Goal: Transaction & Acquisition: Register for event/course

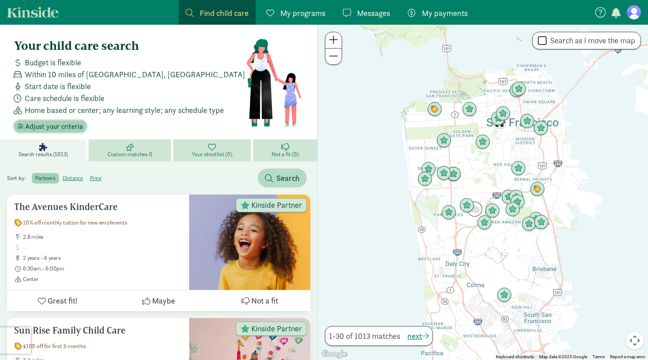
click at [65, 129] on span "Adjust your criteria" at bounding box center [54, 126] width 58 height 11
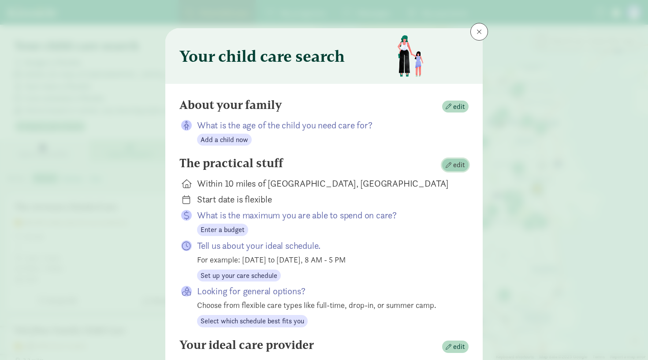
click at [456, 164] on span "edit" at bounding box center [459, 165] width 12 height 11
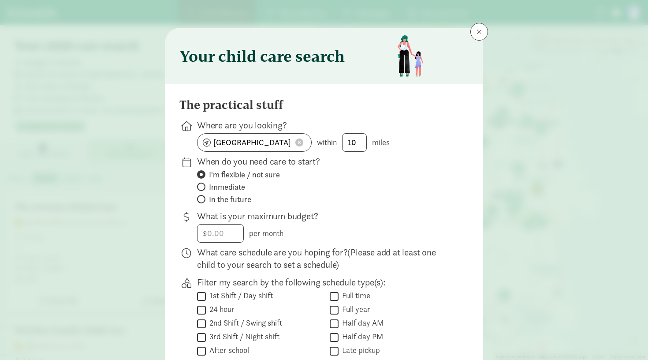
click at [302, 144] on span at bounding box center [299, 142] width 8 height 8
click at [277, 143] on input at bounding box center [255, 143] width 114 height 18
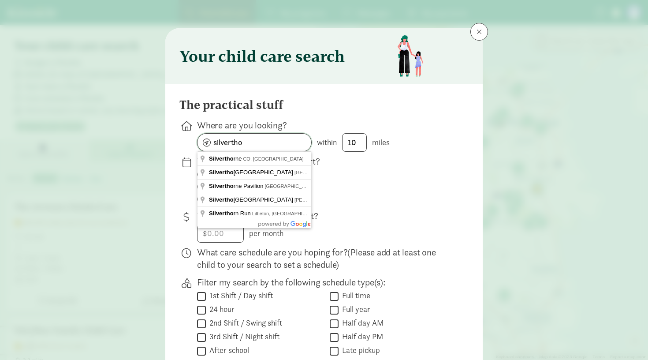
drag, startPoint x: 250, startPoint y: 143, endPoint x: 174, endPoint y: 141, distance: 75.9
click at [174, 141] on div "The practical stuff Where are you looking? silvertho within 10 miles When do yo…" at bounding box center [324, 293] width 318 height 419
type input "Summit County, CO, USA"
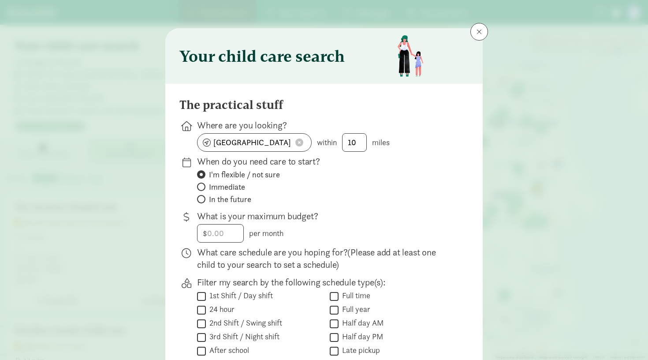
click at [229, 202] on span "In the future" at bounding box center [230, 199] width 42 height 11
click at [203, 202] on input "In the future" at bounding box center [200, 199] width 6 height 6
radio input "true"
radio input "false"
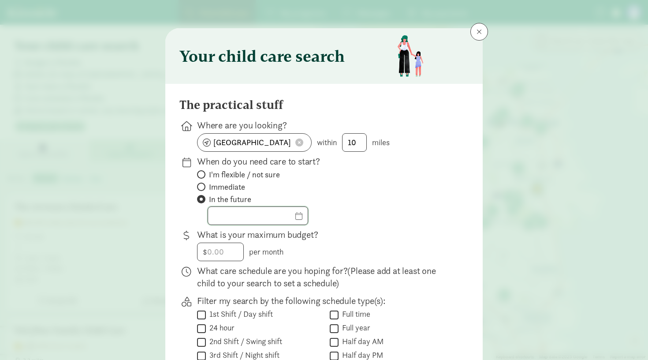
click at [299, 215] on input "text" at bounding box center [258, 216] width 100 height 18
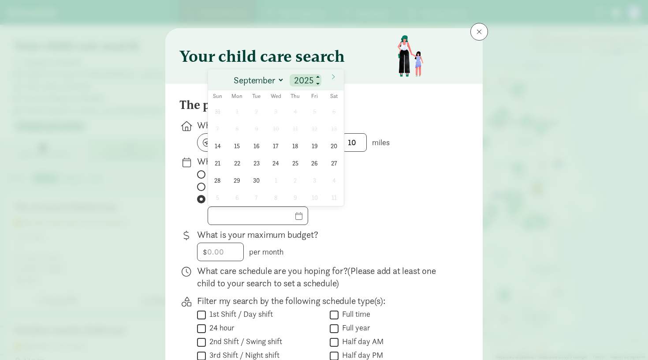
click at [311, 79] on input "2025" at bounding box center [305, 80] width 28 height 12
click at [318, 78] on span at bounding box center [318, 77] width 6 height 7
type input "2026"
select select "3"
click at [243, 132] on span "6" at bounding box center [236, 128] width 17 height 17
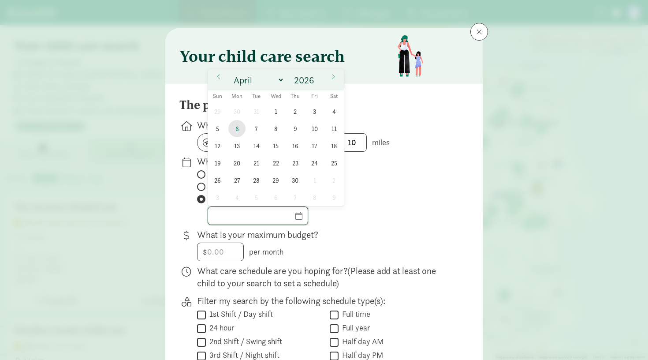
type input "[DATE]"
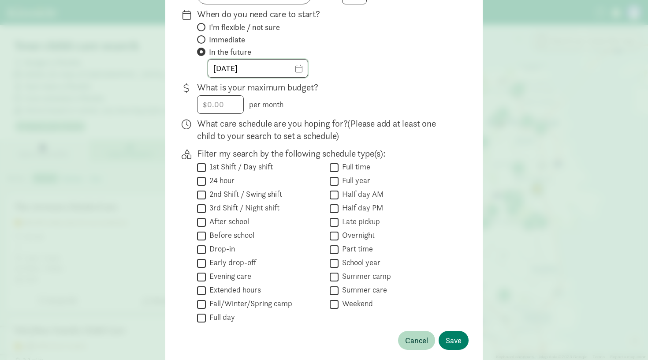
scroll to position [150, 0]
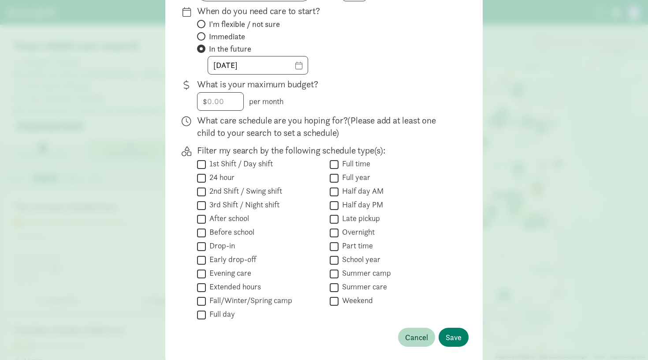
click at [227, 316] on label "Full day" at bounding box center [220, 314] width 29 height 11
click at [206, 316] on input "Full day" at bounding box center [201, 315] width 9 height 12
checkbox input "true"
click at [360, 166] on label "Full time" at bounding box center [355, 163] width 32 height 11
click at [339, 166] on input "Full time" at bounding box center [334, 164] width 9 height 12
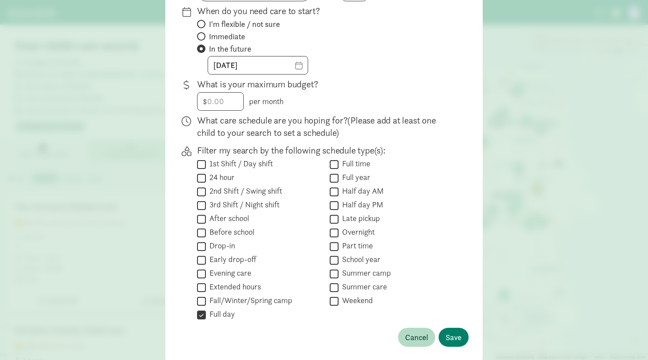
checkbox input "true"
click at [204, 314] on input "Full day" at bounding box center [201, 315] width 9 height 12
checkbox input "false"
click at [333, 180] on input "Full year" at bounding box center [334, 178] width 9 height 12
checkbox input "true"
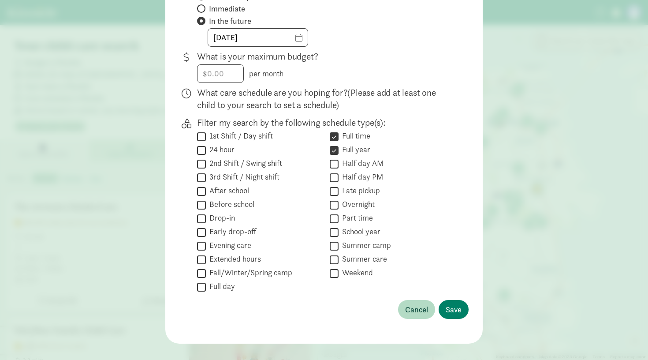
scroll to position [182, 0]
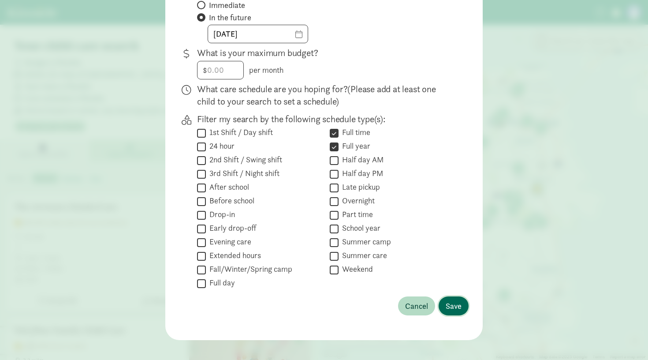
click at [458, 306] on span "Save" at bounding box center [454, 306] width 16 height 12
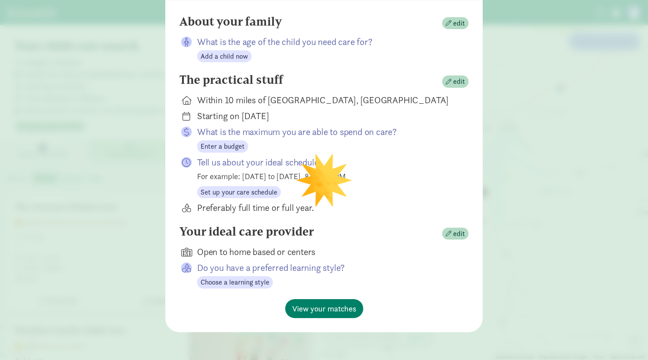
scroll to position [83, 0]
click at [461, 22] on span "edit" at bounding box center [459, 24] width 12 height 11
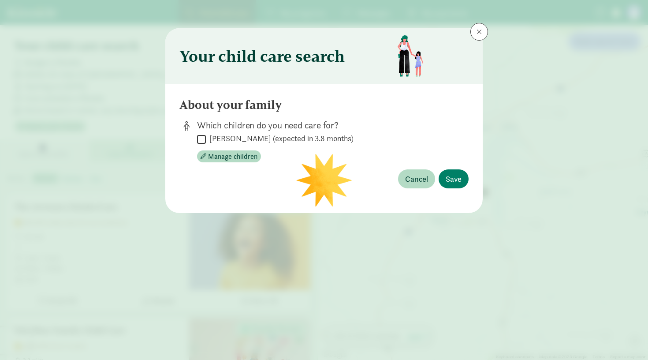
click at [204, 141] on input "Estelle Lyon (expected in 3.8 months)" at bounding box center [201, 139] width 9 height 12
checkbox input "true"
click at [452, 182] on span "Save" at bounding box center [454, 179] width 16 height 12
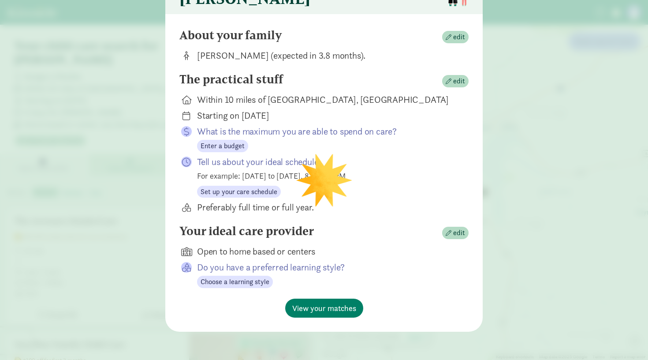
scroll to position [69, 0]
click at [455, 236] on span "edit" at bounding box center [459, 233] width 12 height 11
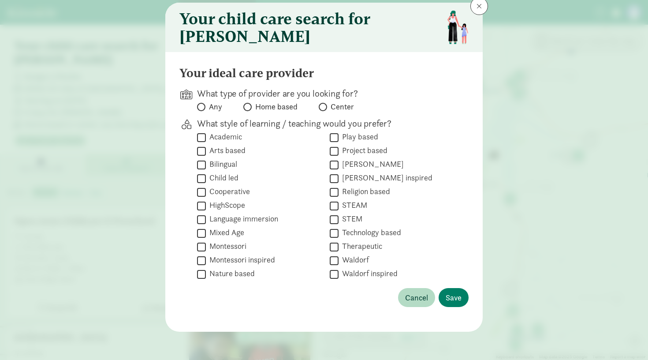
click at [212, 108] on span "Any" at bounding box center [215, 106] width 13 height 11
click at [203, 108] on input "Any" at bounding box center [200, 107] width 6 height 6
radio input "true"
click at [455, 296] on span "Save" at bounding box center [454, 297] width 16 height 12
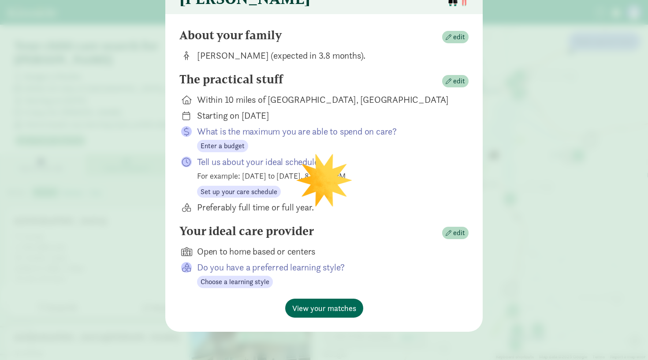
scroll to position [69, 0]
click at [332, 316] on button "View your matches" at bounding box center [324, 308] width 78 height 19
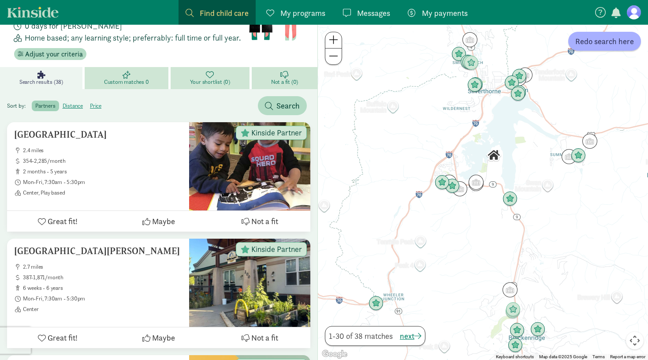
scroll to position [87, 0]
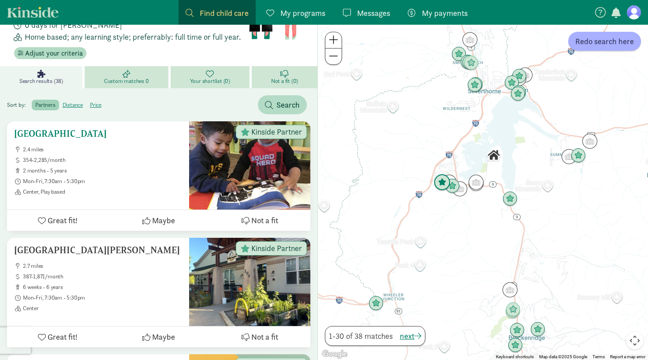
click at [107, 167] on span "2 months - 5 years" at bounding box center [102, 170] width 159 height 7
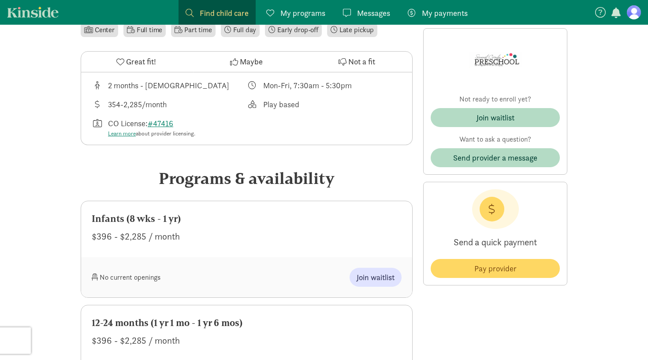
scroll to position [271, 0]
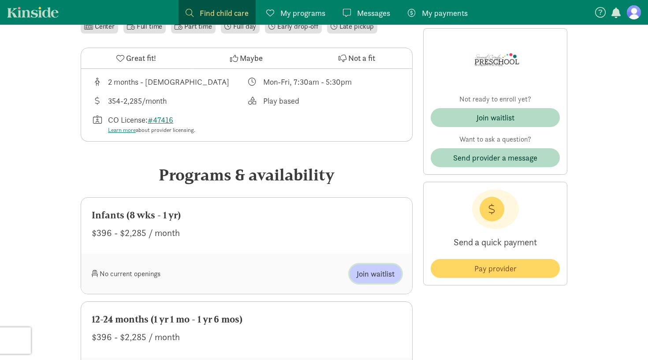
click at [376, 274] on span "Join waitlist" at bounding box center [376, 274] width 38 height 12
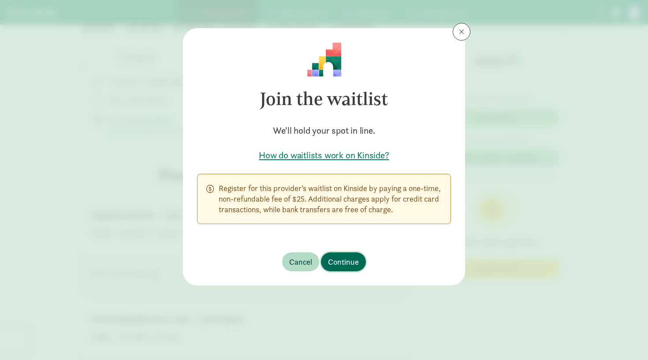
click at [343, 259] on span "Continue" at bounding box center [343, 262] width 31 height 12
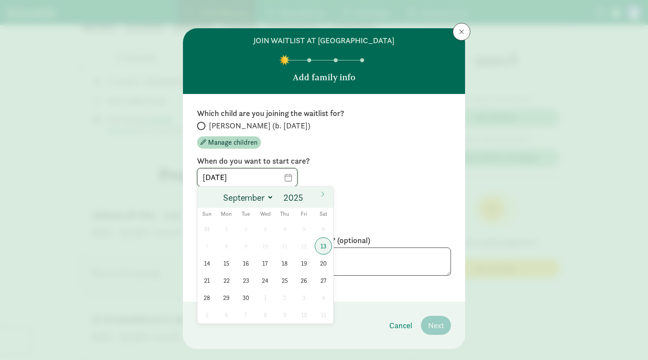
click at [285, 179] on input "[DATE]" at bounding box center [248, 177] width 100 height 18
click at [304, 199] on input "2025" at bounding box center [295, 197] width 28 height 12
click at [308, 194] on span at bounding box center [308, 194] width 6 height 7
type input "2026"
select select "3"
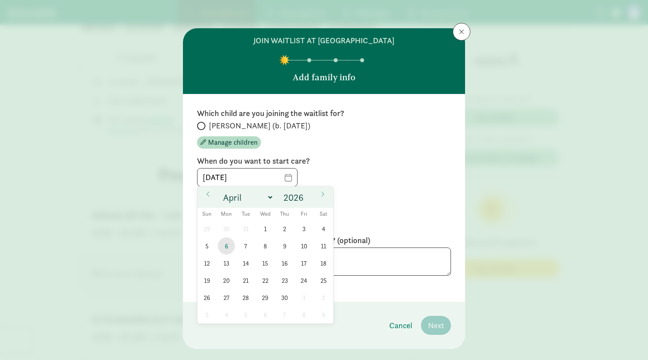
click at [228, 247] on span "6" at bounding box center [226, 245] width 17 height 17
type input "[DATE]"
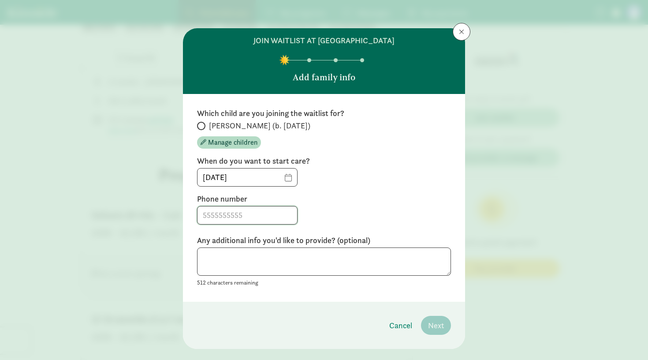
click at [250, 217] on input at bounding box center [248, 215] width 100 height 18
type input "7146791965"
type textarea "I am flexible with my start time"
click at [200, 122] on span at bounding box center [201, 126] width 8 height 8
click at [200, 123] on input "[PERSON_NAME] (b. [DATE])" at bounding box center [200, 126] width 6 height 6
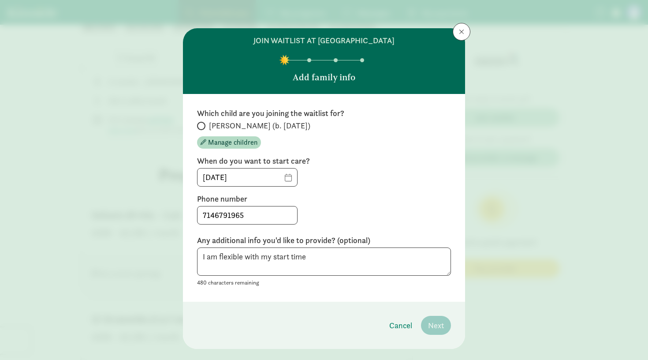
radio input "true"
click at [435, 322] on span "Next" at bounding box center [436, 325] width 16 height 12
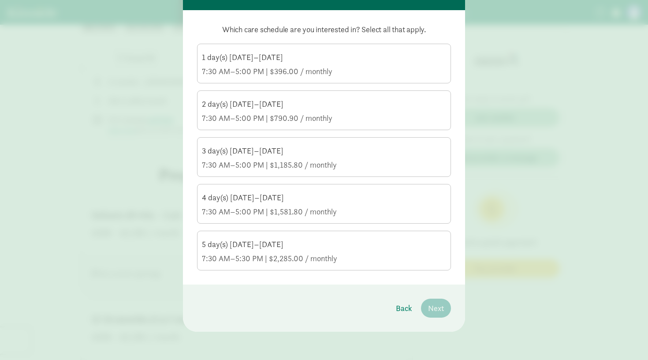
scroll to position [84, 0]
click at [334, 267] on label "5 day(s) Monday–Friday 7:30 AM–5:30 PM | $2,285.00 / monthly" at bounding box center [324, 249] width 253 height 37
click at [0, 0] on input "5 day(s) Monday–Friday 7:30 AM–5:30 PM | $2,285.00 / monthly" at bounding box center [0, 0] width 0 height 0
click at [437, 312] on span "Next" at bounding box center [436, 308] width 16 height 12
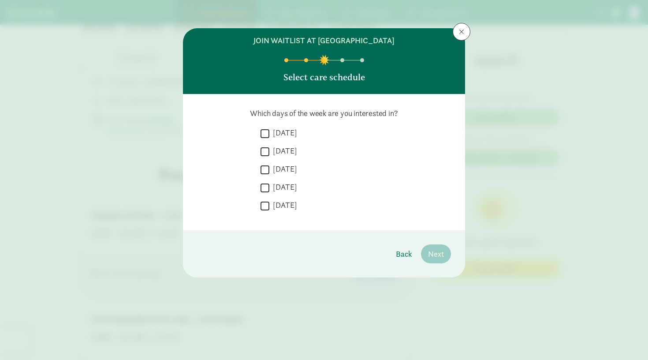
click at [285, 134] on label "Monday" at bounding box center [283, 132] width 28 height 11
click at [269, 134] on input "Monday" at bounding box center [265, 133] width 9 height 12
checkbox input "true"
click at [285, 145] on div " Monday  Tuesday  Wednesday  Thursday  Friday" at bounding box center [356, 171] width 191 height 89
click at [286, 153] on label "Tuesday" at bounding box center [283, 151] width 28 height 11
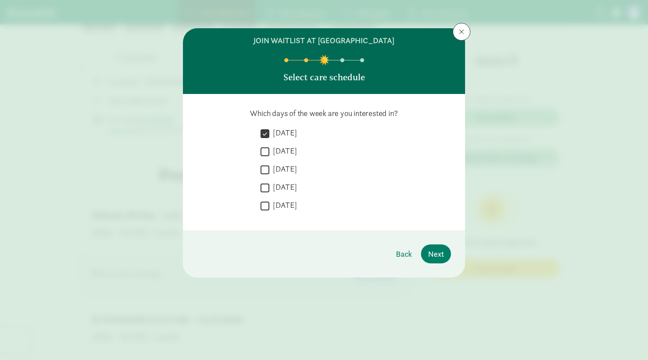
click at [269, 153] on input "Tuesday" at bounding box center [265, 152] width 9 height 12
checkbox input "true"
click at [286, 174] on label "Wednesday" at bounding box center [283, 169] width 28 height 11
click at [269, 174] on input "Wednesday" at bounding box center [265, 170] width 9 height 12
checkbox input "true"
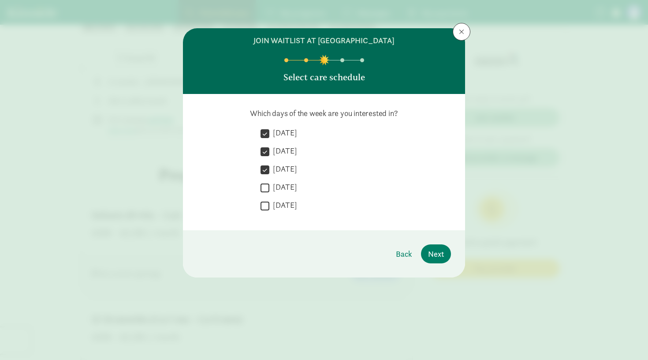
click at [285, 190] on label "Thursday" at bounding box center [283, 187] width 28 height 11
click at [269, 190] on input "Thursday" at bounding box center [265, 188] width 9 height 12
checkbox input "true"
click at [280, 206] on label "Friday" at bounding box center [283, 205] width 28 height 11
click at [269, 206] on input "Friday" at bounding box center [265, 206] width 9 height 12
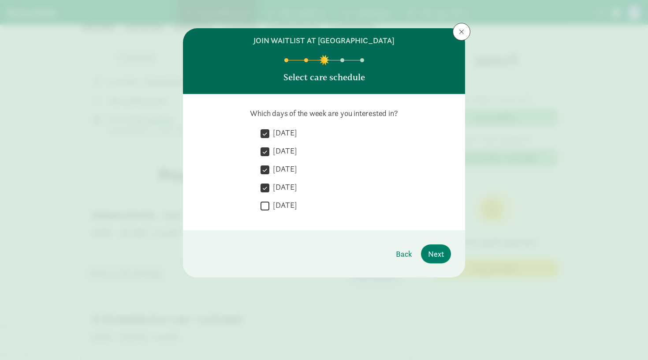
checkbox input "true"
click at [433, 252] on span "Next" at bounding box center [436, 254] width 16 height 12
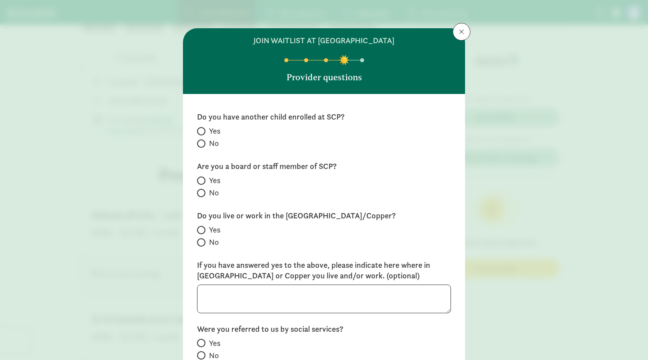
click at [201, 141] on input "No" at bounding box center [200, 144] width 6 height 6
radio input "true"
click at [201, 195] on span at bounding box center [201, 193] width 8 height 8
click at [201, 195] on input "No" at bounding box center [200, 193] width 6 height 6
radio input "true"
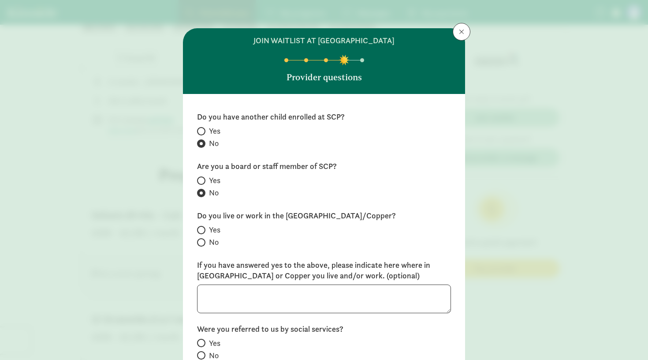
click at [205, 227] on span at bounding box center [201, 230] width 8 height 8
click at [203, 227] on input "Yes" at bounding box center [200, 230] width 6 height 6
radio input "true"
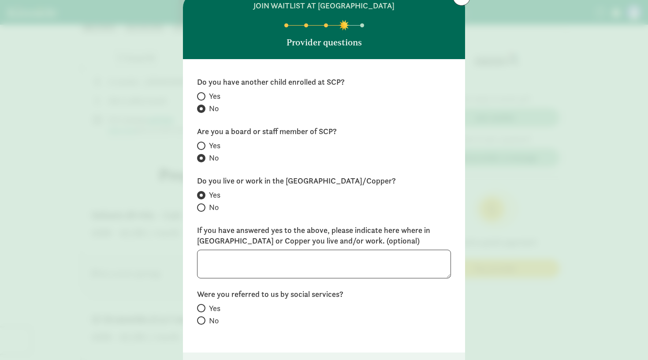
click at [202, 210] on span at bounding box center [201, 207] width 8 height 8
click at [202, 210] on input "No" at bounding box center [200, 208] width 6 height 6
radio input "true"
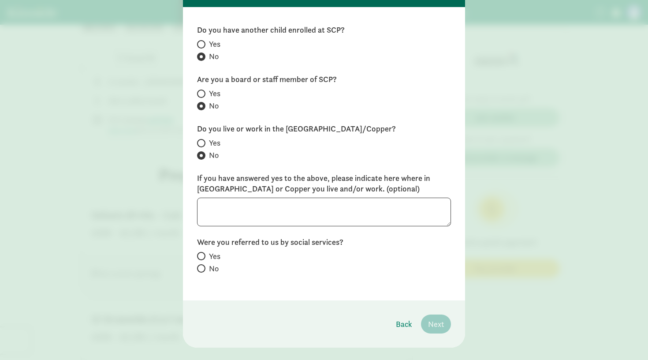
scroll to position [98, 0]
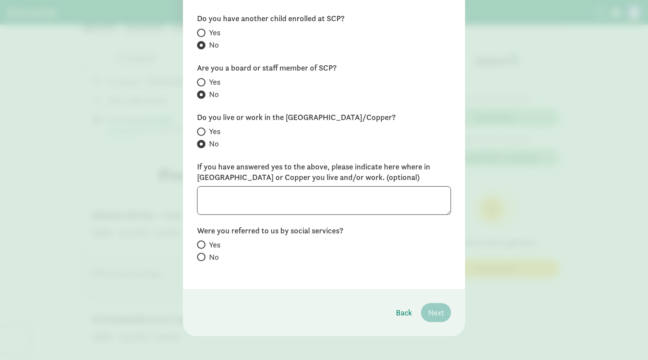
click at [205, 258] on span at bounding box center [201, 257] width 8 height 8
click at [203, 258] on input "No" at bounding box center [200, 257] width 6 height 6
radio input "true"
click at [437, 308] on span "Next" at bounding box center [436, 312] width 16 height 12
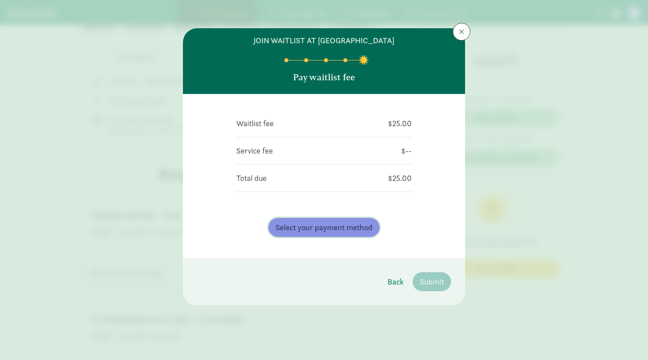
click at [362, 226] on span "Select your payment method" at bounding box center [324, 227] width 97 height 12
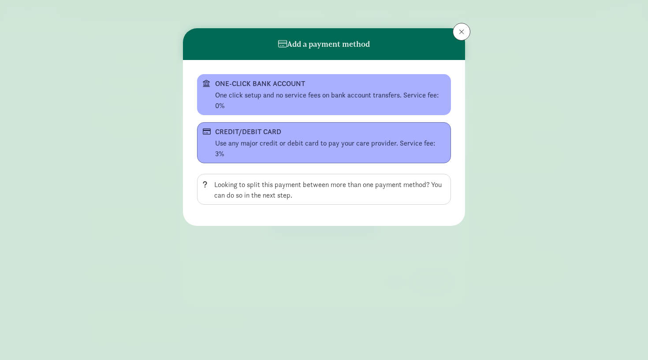
click at [333, 141] on div "Use any major credit or debit card to pay your care provider. Service fee: 3%" at bounding box center [330, 148] width 230 height 21
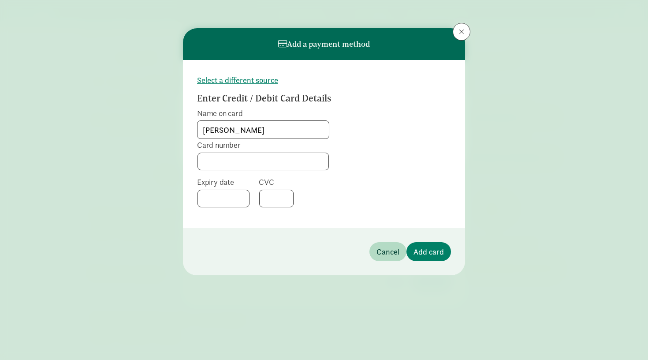
type input "Lauren Lyon"
click at [420, 253] on span "Add card" at bounding box center [429, 252] width 30 height 12
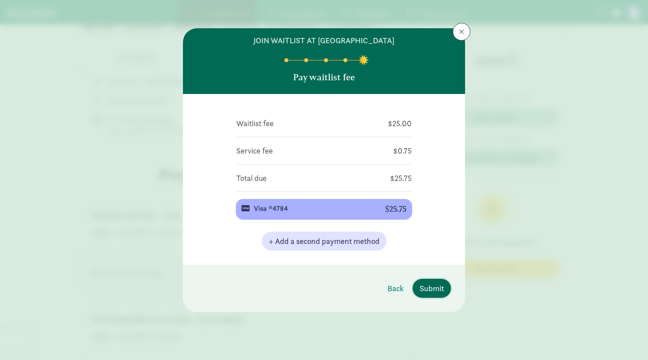
click at [440, 291] on span "Submit" at bounding box center [432, 288] width 24 height 12
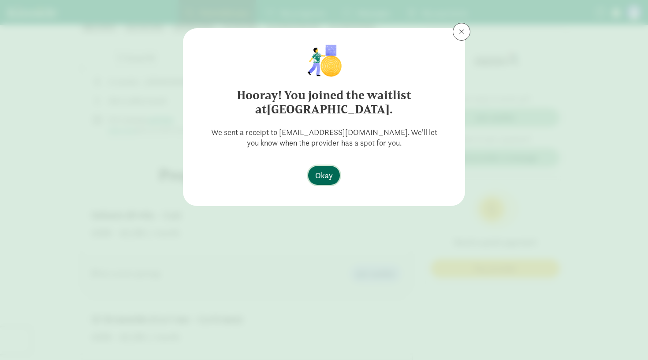
click at [329, 179] on span "Okay" at bounding box center [324, 175] width 18 height 12
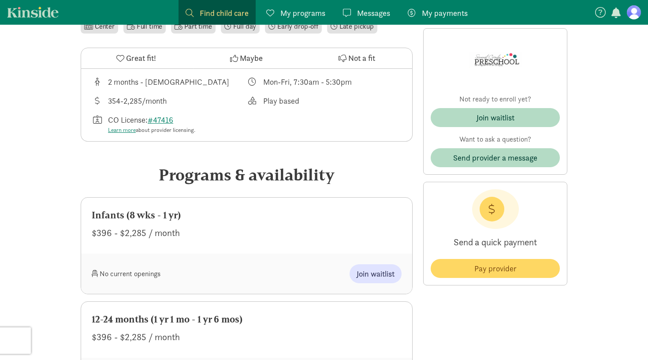
click at [321, 179] on span "Okay" at bounding box center [324, 175] width 18 height 12
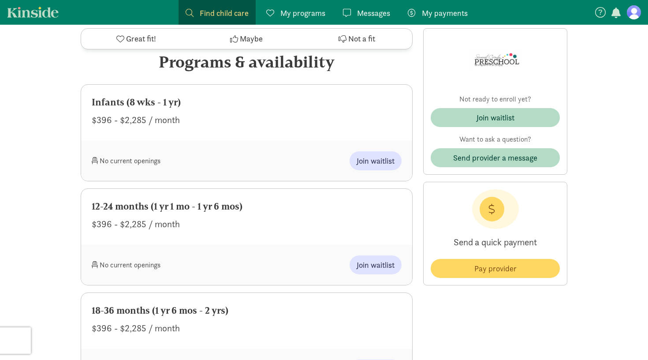
scroll to position [418, 0]
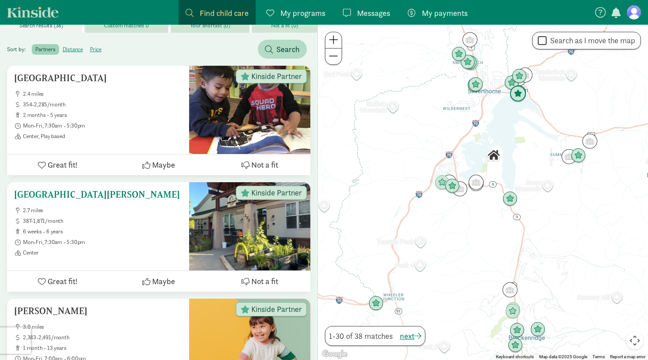
scroll to position [143, 0]
click at [138, 191] on div "Lake Dillon Preschool 2.7 miles 387-1,871/month 6 weeks - 6 years Mon-Fri, 7:30…" at bounding box center [98, 222] width 168 height 67
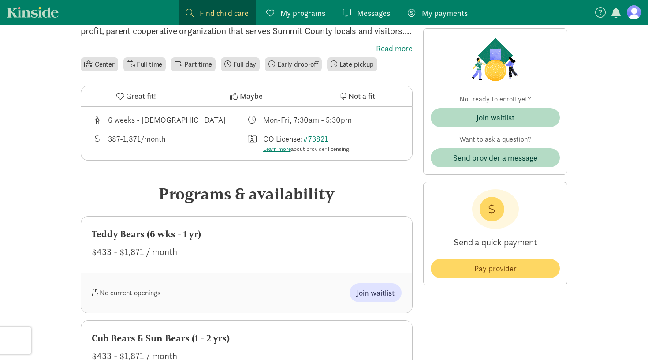
scroll to position [244, 0]
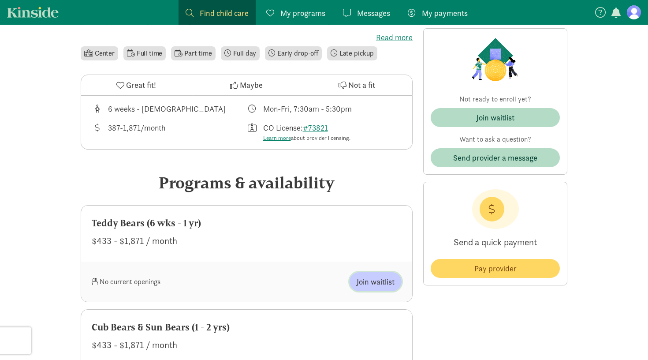
click at [380, 282] on span "Join waitlist" at bounding box center [376, 282] width 38 height 12
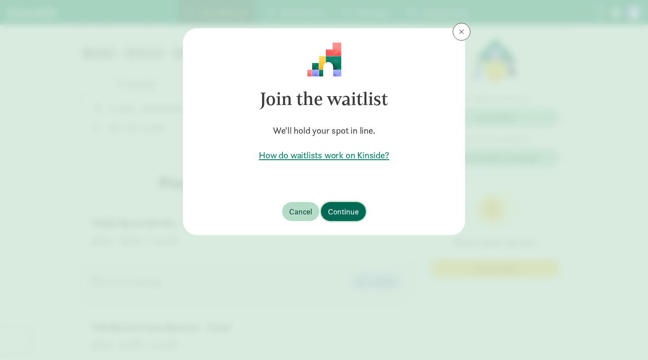
click at [350, 215] on span "Continue" at bounding box center [343, 212] width 31 height 12
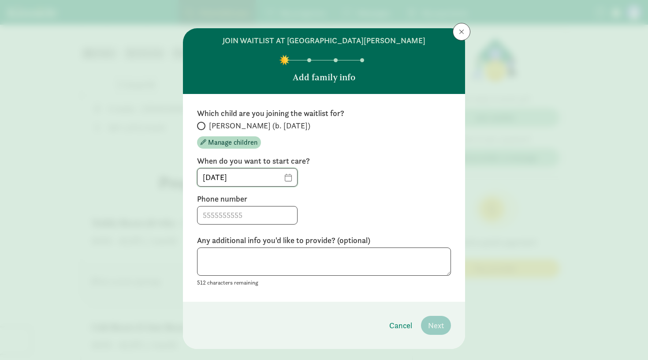
click at [286, 179] on input "[DATE]" at bounding box center [248, 177] width 100 height 18
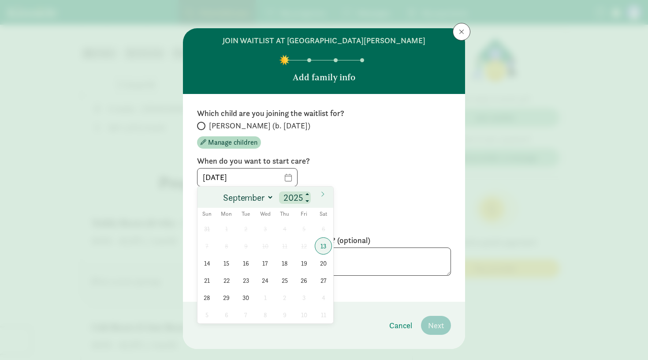
click at [296, 194] on input "2025" at bounding box center [295, 197] width 28 height 12
click at [310, 194] on span at bounding box center [308, 194] width 6 height 7
type input "2026"
select select "3"
click at [230, 243] on span "6" at bounding box center [226, 245] width 17 height 17
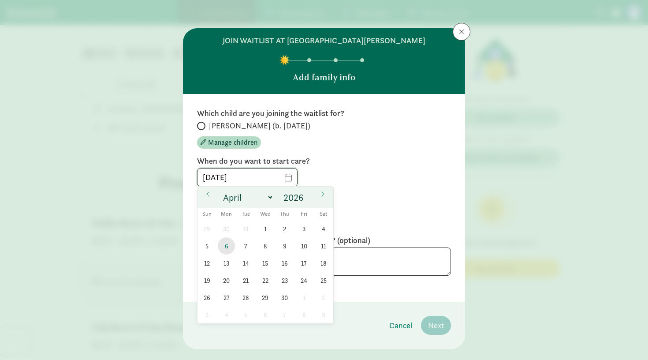
type input "[DATE]"
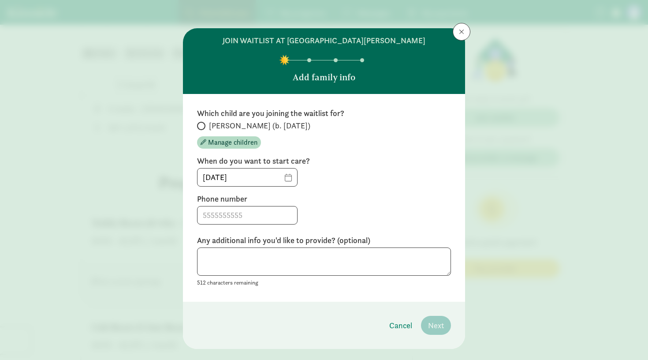
click at [204, 125] on span at bounding box center [201, 126] width 8 height 8
click at [203, 125] on input "[PERSON_NAME] (b. [DATE])" at bounding box center [200, 126] width 6 height 6
radio input "true"
click at [220, 215] on input at bounding box center [248, 215] width 100 height 18
type input "7146791965"
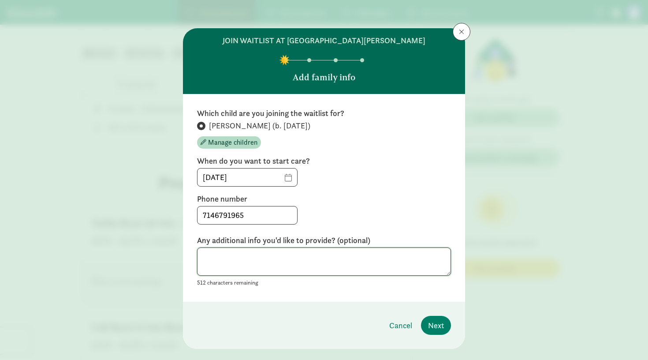
click at [250, 272] on textarea at bounding box center [324, 261] width 254 height 29
type textarea "I am flexible with my start date"
click at [434, 323] on span "Next" at bounding box center [436, 325] width 16 height 12
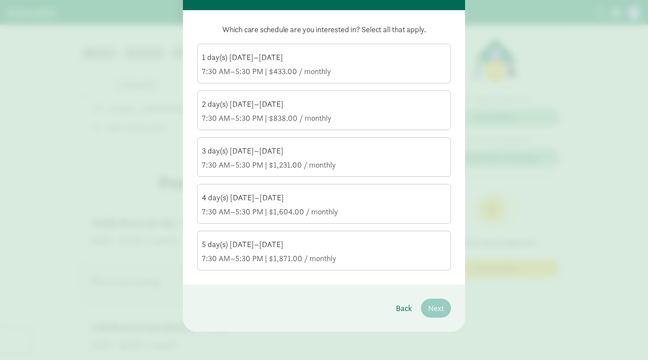
click at [322, 254] on div "7:30 AM–5:30 PM | $1,871.00 / monthly" at bounding box center [324, 258] width 244 height 11
click at [0, 0] on input "5 day(s) Monday–Friday 7:30 AM–5:30 PM | $1,871.00 / monthly" at bounding box center [0, 0] width 0 height 0
click at [435, 309] on span "Next" at bounding box center [436, 308] width 16 height 12
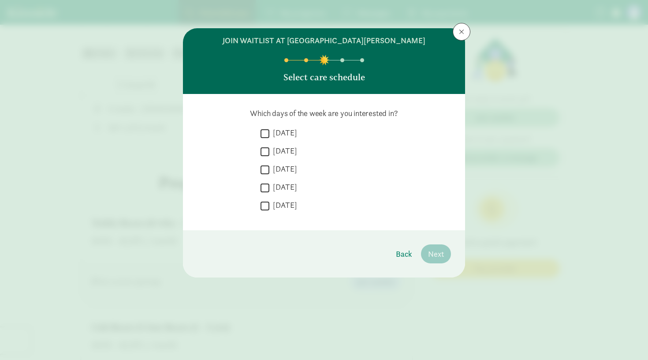
scroll to position [0, 0]
click at [283, 136] on label "Monday" at bounding box center [283, 132] width 28 height 11
click at [269, 136] on input "Monday" at bounding box center [265, 133] width 9 height 12
checkbox input "true"
click at [287, 152] on label "Tuesday" at bounding box center [283, 151] width 28 height 11
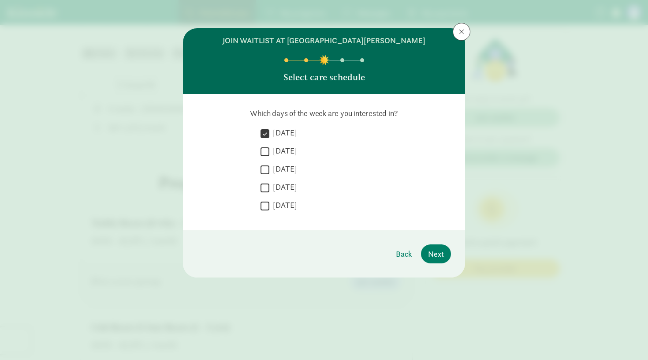
click at [269, 152] on input "Tuesday" at bounding box center [265, 152] width 9 height 12
checkbox input "true"
click at [290, 168] on label "Wednesday" at bounding box center [283, 169] width 28 height 11
click at [269, 168] on input "Wednesday" at bounding box center [265, 170] width 9 height 12
checkbox input "true"
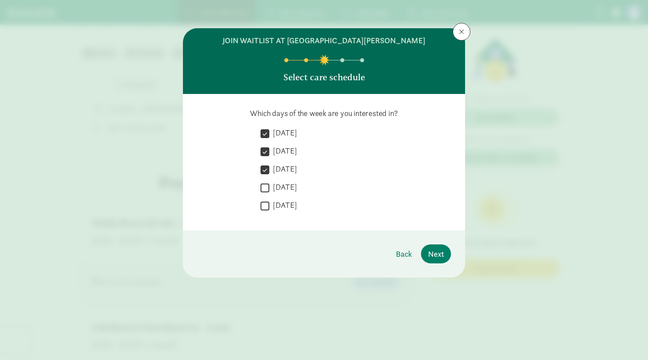
click at [290, 182] on label "Thursday" at bounding box center [283, 187] width 28 height 11
click at [269, 182] on input "Thursday" at bounding box center [265, 188] width 9 height 12
checkbox input "true"
click at [280, 206] on label "Friday" at bounding box center [283, 205] width 28 height 11
click at [269, 206] on input "Friday" at bounding box center [265, 206] width 9 height 12
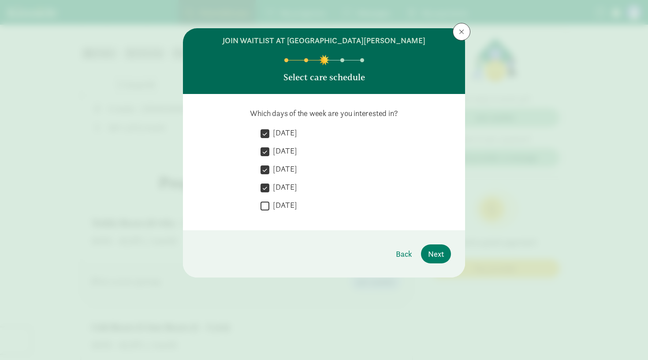
checkbox input "true"
click at [438, 255] on span "Next" at bounding box center [436, 254] width 16 height 12
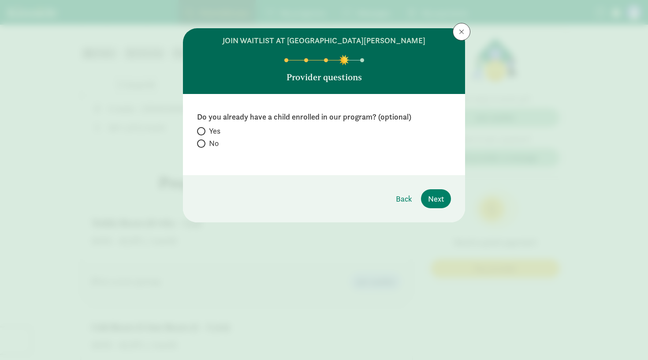
click at [211, 144] on span "No" at bounding box center [214, 143] width 10 height 11
click at [203, 144] on input "No" at bounding box center [200, 144] width 6 height 6
radio input "true"
click at [437, 203] on span "Next" at bounding box center [436, 199] width 16 height 12
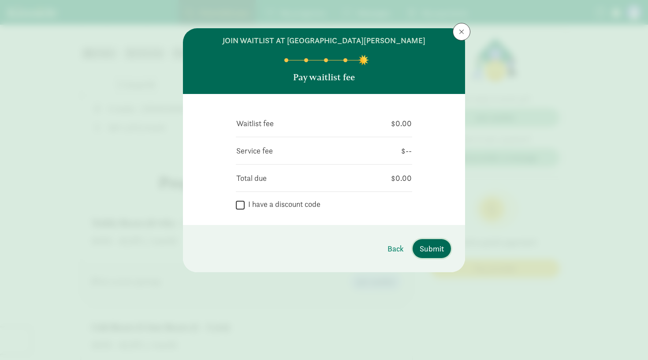
click at [415, 250] on button "Submit" at bounding box center [432, 248] width 38 height 19
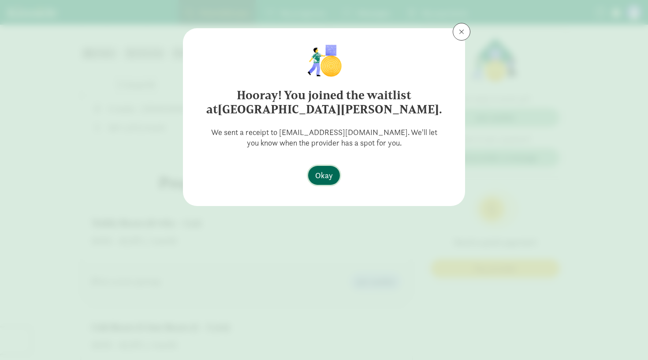
click at [326, 176] on span "Okay" at bounding box center [324, 175] width 18 height 12
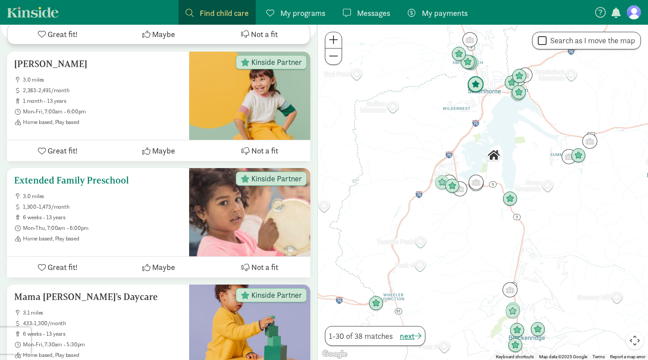
scroll to position [388, 0]
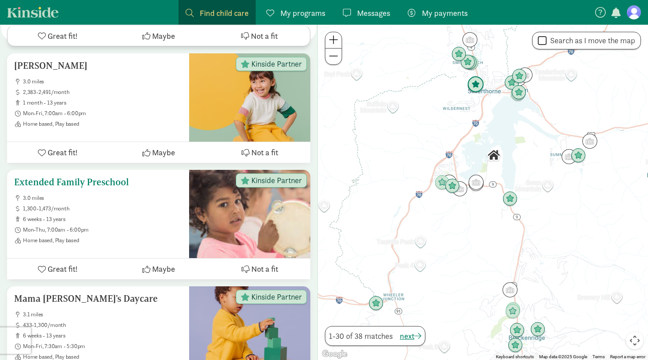
click at [177, 199] on ul "3.0 miles 1,300-1,473/month 6 weeks - 13 years Mon-Thu, 7:00am - 6:00pm Home ba…" at bounding box center [98, 218] width 168 height 49
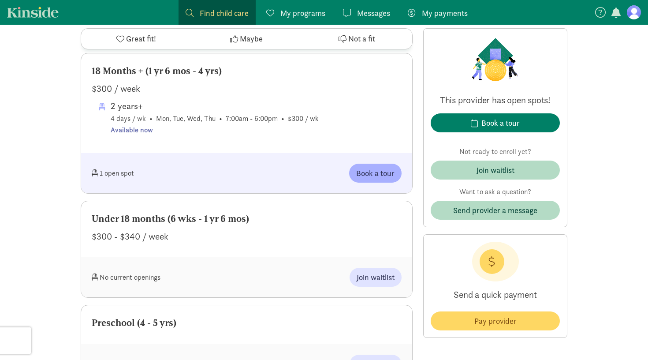
scroll to position [458, 0]
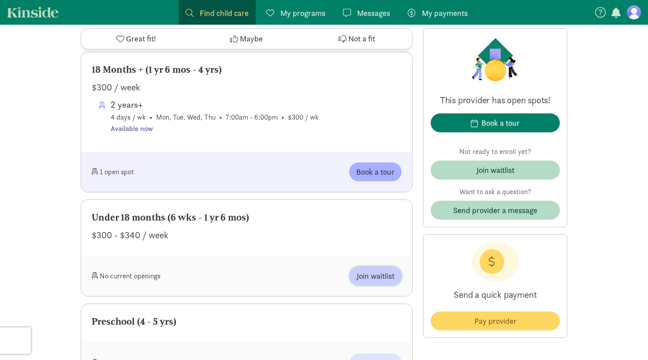
click at [387, 277] on span "Join waitlist" at bounding box center [376, 276] width 38 height 12
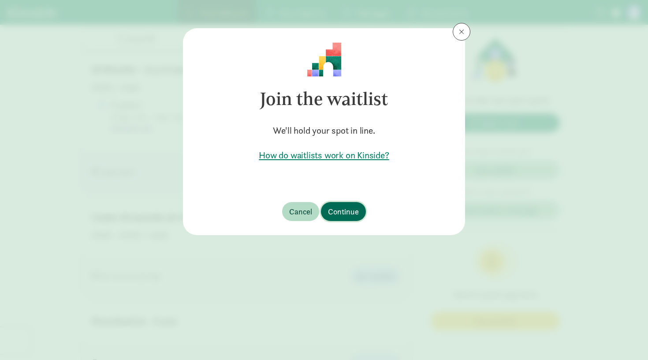
click at [340, 215] on span "Continue" at bounding box center [343, 212] width 31 height 12
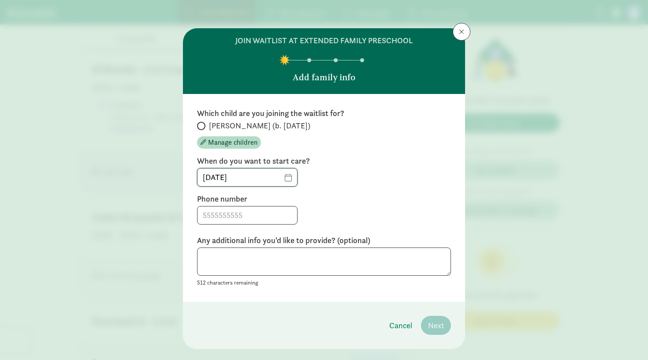
click at [285, 176] on input "[DATE]" at bounding box center [248, 177] width 100 height 18
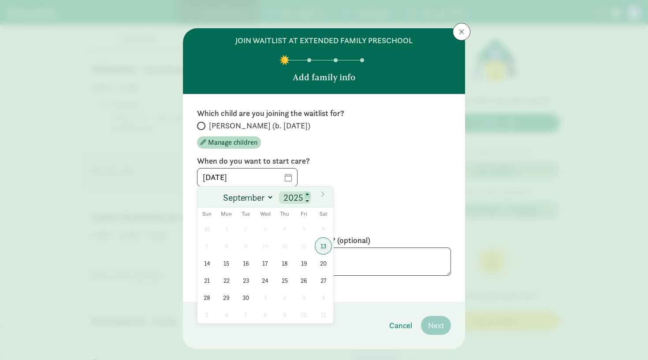
click at [309, 195] on span at bounding box center [308, 194] width 6 height 7
type input "2026"
select select "3"
click at [229, 246] on span "6" at bounding box center [226, 245] width 17 height 17
type input "[DATE]"
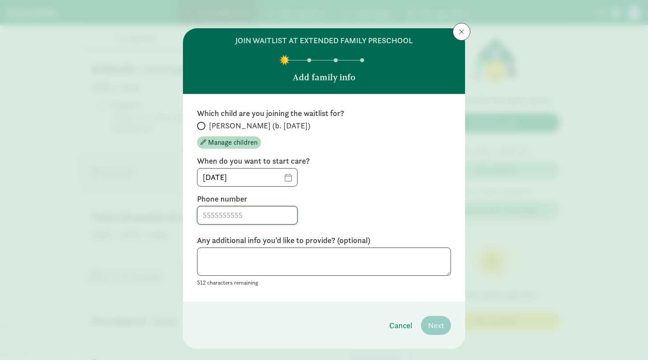
click at [239, 217] on input at bounding box center [248, 215] width 100 height 18
type input "7146791965"
type textarea "I am flexible with my start date"
click at [202, 125] on input "[PERSON_NAME] (b. [DATE])" at bounding box center [200, 126] width 6 height 6
radio input "true"
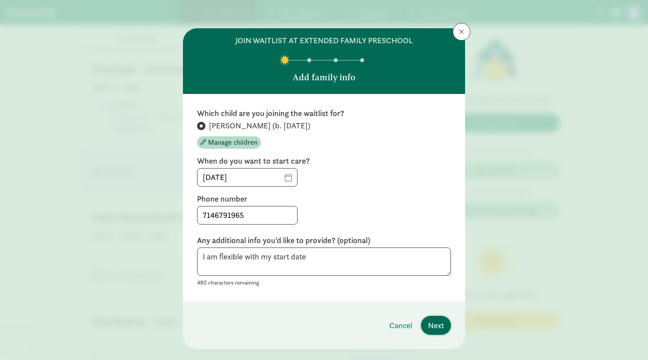
click at [431, 331] on button "Next" at bounding box center [436, 325] width 30 height 19
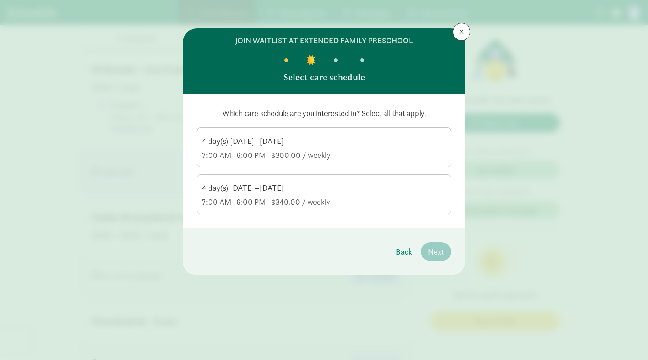
click at [352, 146] on div "4 day(s) [DATE]–[DATE]" at bounding box center [324, 141] width 244 height 11
click at [0, 0] on input "4 day(s) [DATE]–[DATE] 7:00 AM–6:00 PM | $300.00 / weekly" at bounding box center [0, 0] width 0 height 0
click at [363, 207] on label "4 day(s) [DATE]–[DATE] 7:00 AM–6:00 PM | $340.00 / weekly" at bounding box center [324, 193] width 253 height 37
click at [0, 0] on input "4 day(s) [DATE]–[DATE] 7:00 AM–6:00 PM | $340.00 / weekly" at bounding box center [0, 0] width 0 height 0
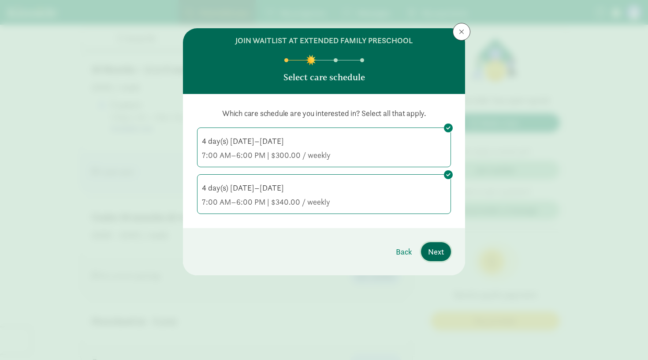
click at [443, 254] on span "Next" at bounding box center [436, 252] width 16 height 12
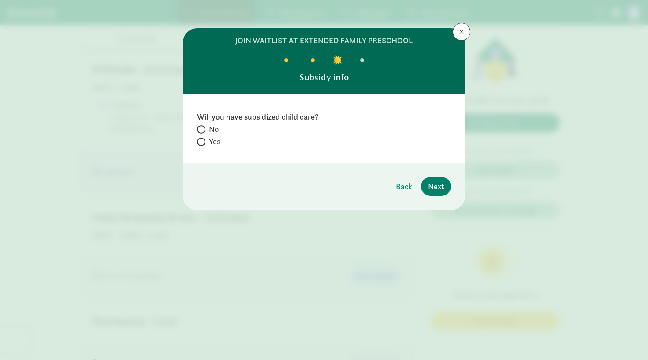
click at [199, 131] on input "No" at bounding box center [200, 130] width 6 height 6
radio input "true"
click at [451, 197] on footer "Back Next" at bounding box center [324, 186] width 282 height 47
click at [441, 187] on span "Next" at bounding box center [436, 186] width 16 height 12
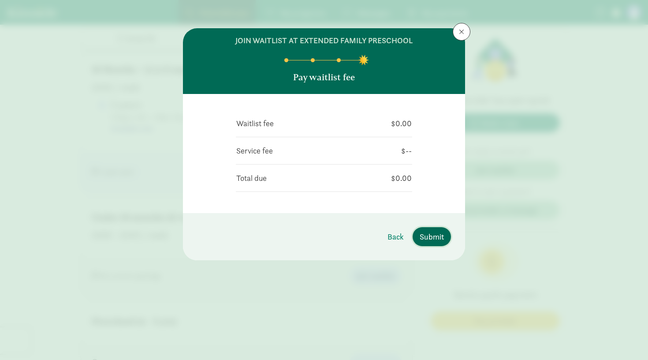
click at [432, 235] on span "Submit" at bounding box center [432, 237] width 24 height 12
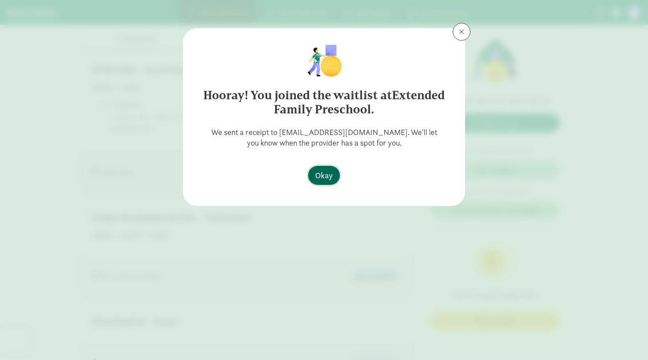
click at [323, 179] on span "Okay" at bounding box center [324, 175] width 18 height 12
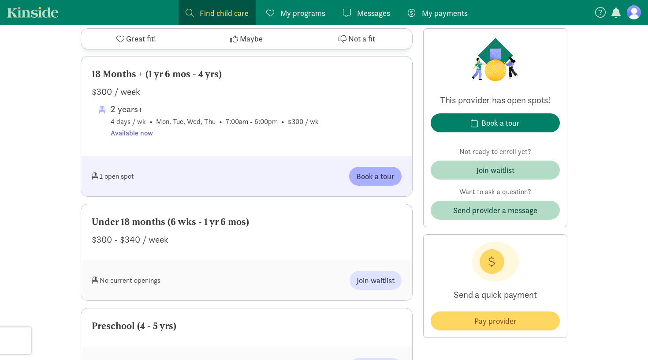
scroll to position [448, 0]
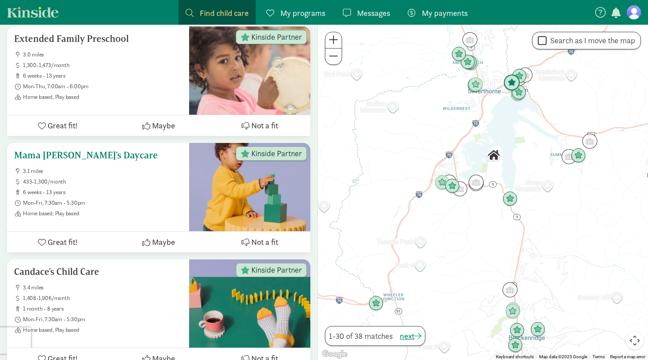
scroll to position [545, 0]
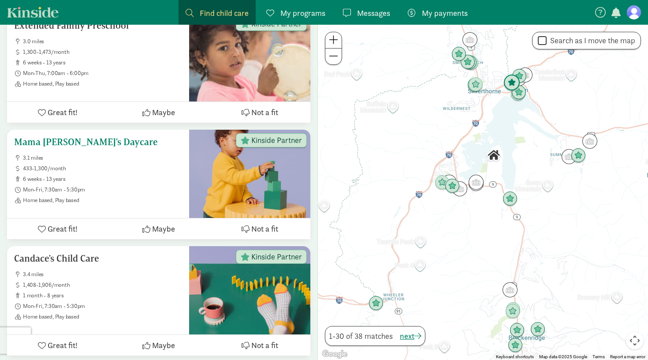
click at [142, 159] on ul "3.1 miles 433-1,300/month 6 weeks - 13 years Mon-Fri, 7:30am - 5:30pm Home base…" at bounding box center [98, 178] width 168 height 49
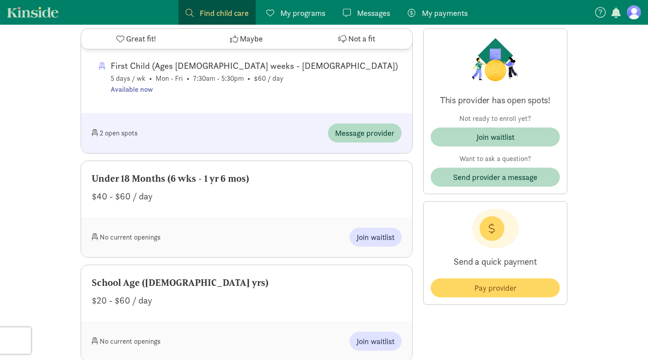
scroll to position [708, 0]
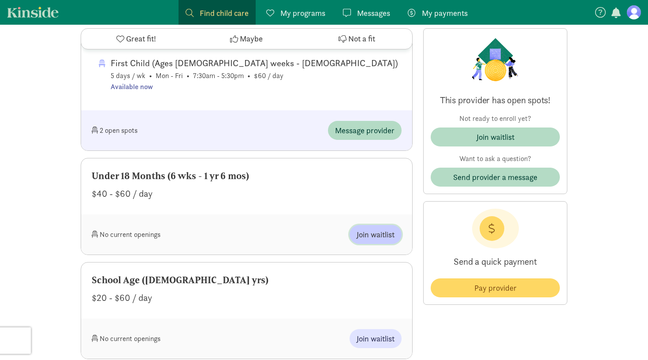
click at [374, 233] on span "Join waitlist" at bounding box center [376, 234] width 38 height 12
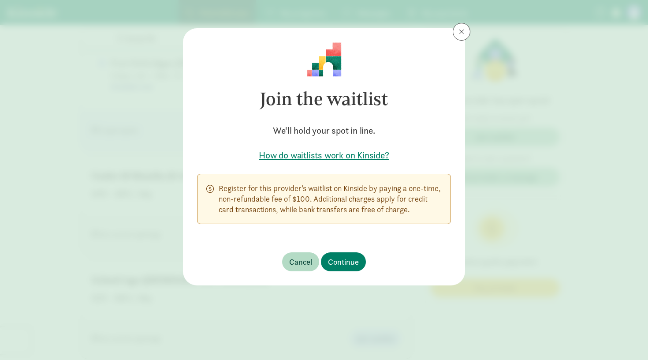
click at [460, 36] on button at bounding box center [462, 32] width 18 height 18
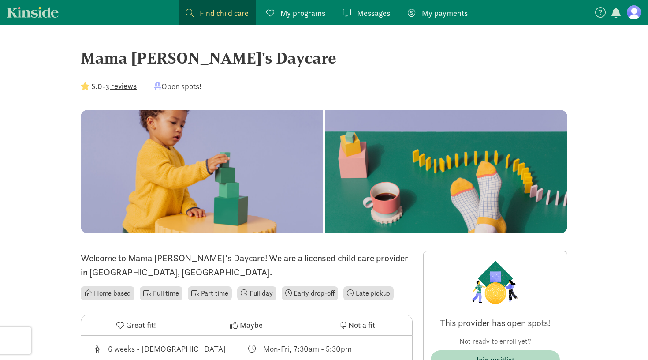
scroll to position [0, 0]
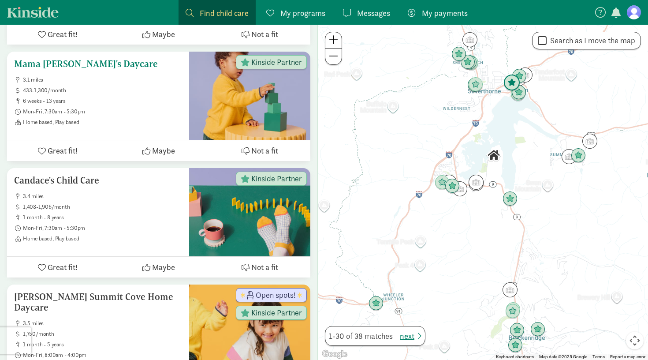
scroll to position [631, 0]
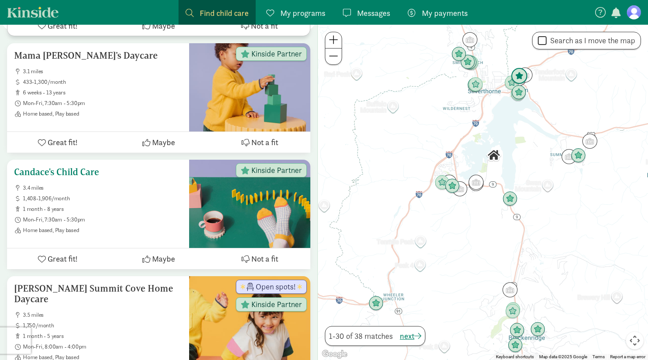
click at [133, 190] on ul "3.4 miles 1,408-1,906/month 1 month - 8 years Mon-Fri, 7:30am - 5:30pm Home bas…" at bounding box center [98, 208] width 168 height 49
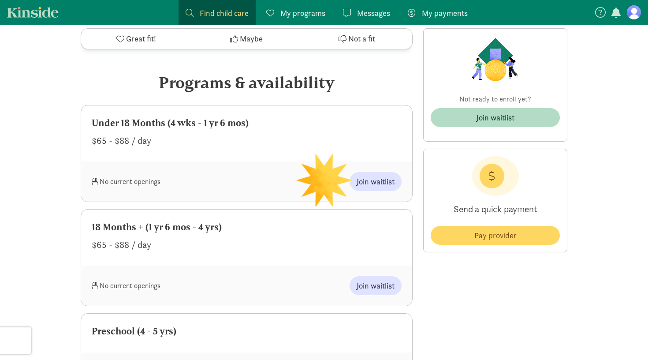
scroll to position [383, 0]
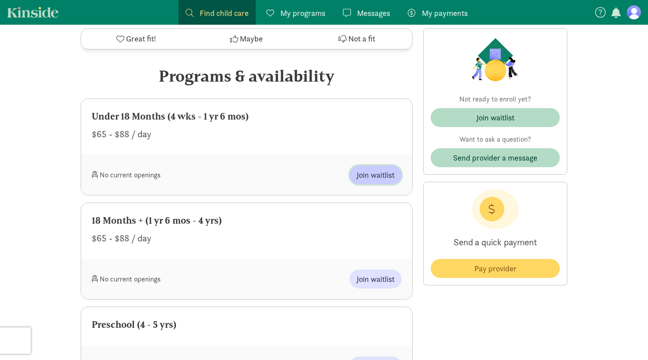
click at [367, 180] on button "Join waitlist" at bounding box center [376, 174] width 52 height 19
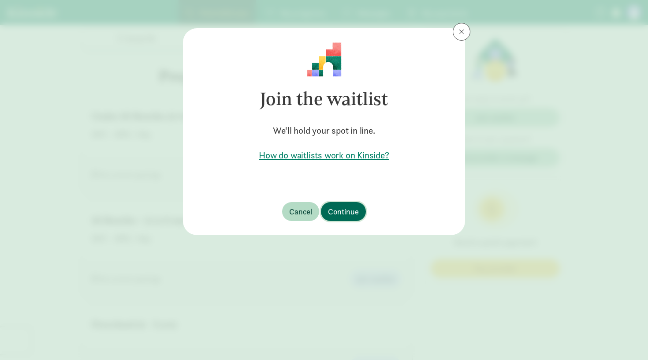
click at [346, 212] on span "Continue" at bounding box center [343, 212] width 31 height 12
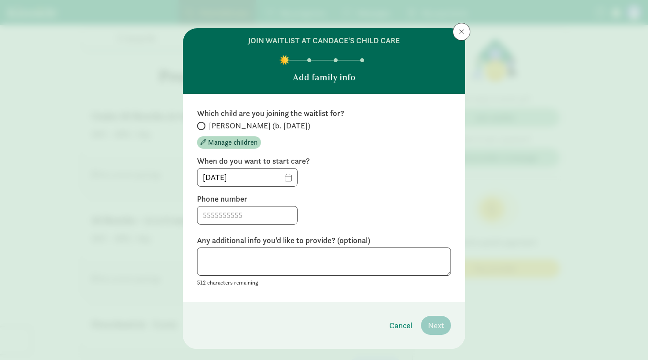
scroll to position [4, 0]
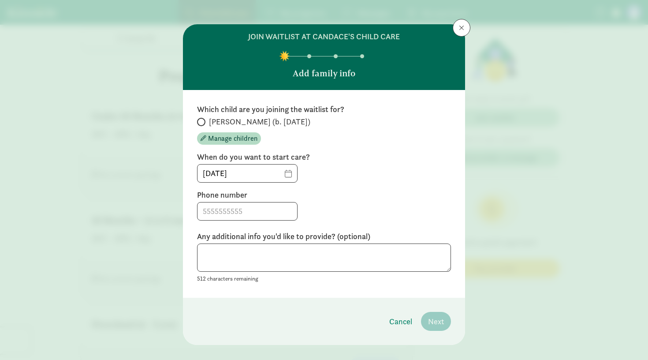
click at [202, 120] on span at bounding box center [201, 122] width 8 height 8
click at [202, 120] on input "[PERSON_NAME] (b. [DATE])" at bounding box center [200, 122] width 6 height 6
radio input "true"
click at [287, 171] on input "09/13/2025" at bounding box center [248, 173] width 100 height 18
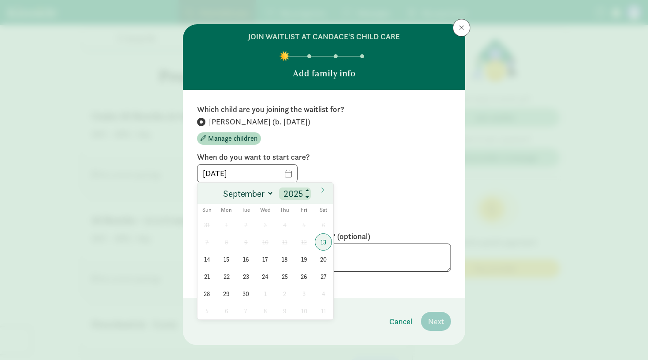
click at [303, 194] on input "2025" at bounding box center [295, 193] width 28 height 12
click at [310, 190] on span at bounding box center [308, 190] width 6 height 7
type input "2026"
select select "3"
click at [228, 243] on span "6" at bounding box center [226, 241] width 17 height 17
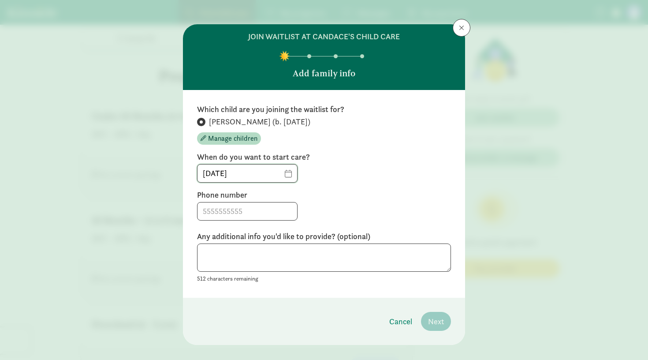
type input "[DATE]"
click at [241, 215] on input at bounding box center [248, 211] width 100 height 18
type input "7146791965"
type textarea "I am flexible with my start date"
click at [435, 320] on span "Next" at bounding box center [436, 321] width 16 height 12
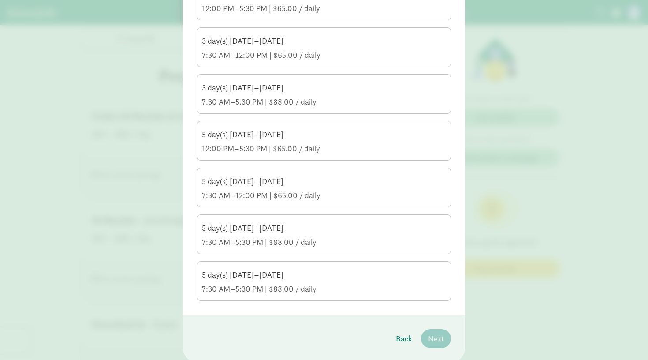
scroll to position [293, 0]
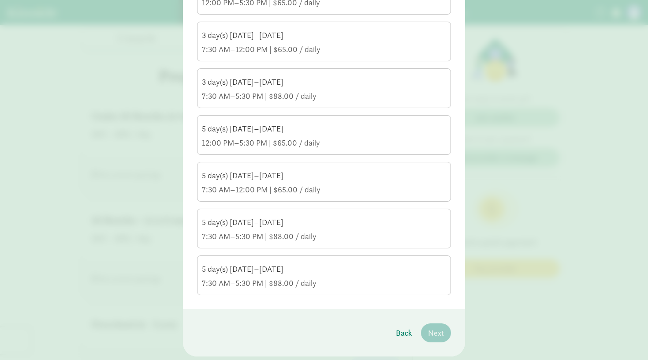
click at [330, 184] on div "5 day(s) Monday–Friday 7:30 AM–12:00 PM | $65.00 / daily" at bounding box center [324, 182] width 244 height 25
click at [0, 0] on input "5 day(s) Monday–Friday 7:30 AM–12:00 PM | $65.00 / daily" at bounding box center [0, 0] width 0 height 0
click at [333, 150] on label "5 day(s) Monday–Friday 12:00 PM–5:30 PM | $65.00 / daily" at bounding box center [324, 134] width 253 height 37
click at [0, 0] on input "5 day(s) Monday–Friday 12:00 PM–5:30 PM | $65.00 / daily" at bounding box center [0, 0] width 0 height 0
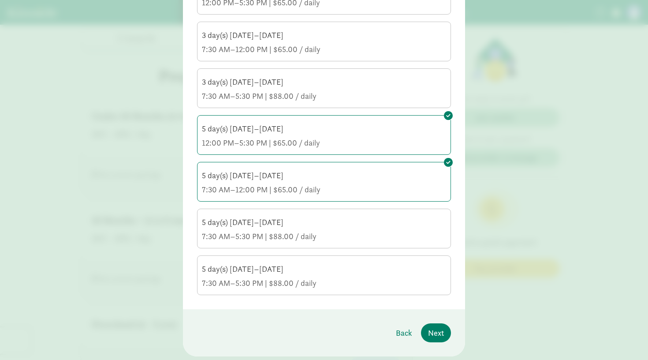
click at [347, 240] on div "7:30 AM–5:30 PM | $88.00 / daily" at bounding box center [324, 236] width 244 height 11
click at [0, 0] on input "5 day(s) Monday–Friday 7:30 AM–5:30 PM | $88.00 / daily" at bounding box center [0, 0] width 0 height 0
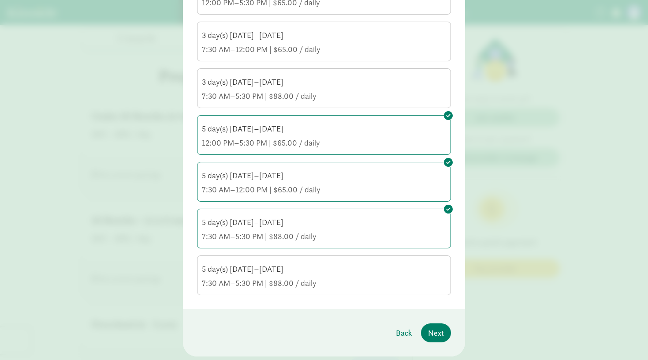
click at [337, 300] on div "Which care schedule are you interested in? Select all that apply. 2 day(s) Mond…" at bounding box center [324, 55] width 282 height 508
click at [336, 284] on div "7:30 AM–5:30 PM | $88.00 / daily" at bounding box center [324, 283] width 244 height 11
click at [0, 0] on input "5 day(s) Monday–Friday 7:30 AM–5:30 PM | $88.00 / daily" at bounding box center [0, 0] width 0 height 0
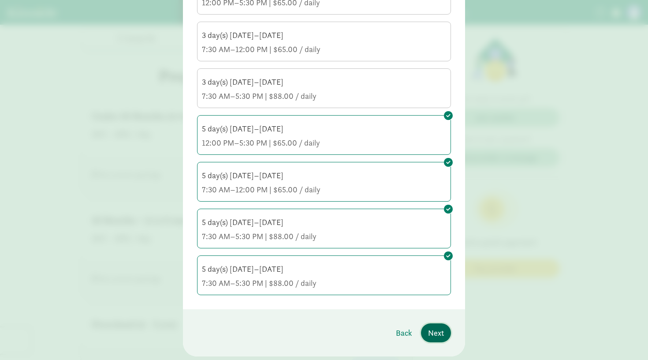
click at [430, 336] on span "Next" at bounding box center [436, 333] width 16 height 12
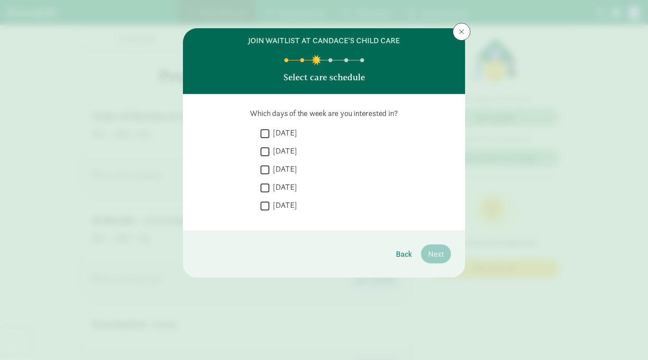
click at [291, 133] on label "Monday" at bounding box center [283, 132] width 28 height 11
click at [269, 133] on input "Monday" at bounding box center [265, 133] width 9 height 12
checkbox input "true"
click at [289, 149] on label "Tuesday" at bounding box center [283, 151] width 28 height 11
click at [269, 149] on input "Tuesday" at bounding box center [265, 152] width 9 height 12
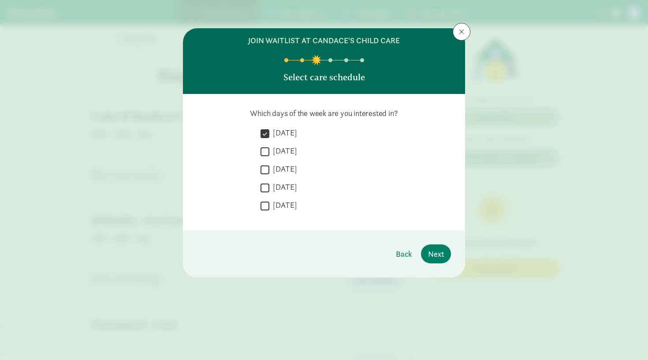
checkbox input "true"
click at [291, 172] on label "Wednesday" at bounding box center [283, 169] width 28 height 11
click at [269, 172] on input "Wednesday" at bounding box center [265, 170] width 9 height 12
checkbox input "true"
click at [292, 188] on label "Thursday" at bounding box center [283, 187] width 28 height 11
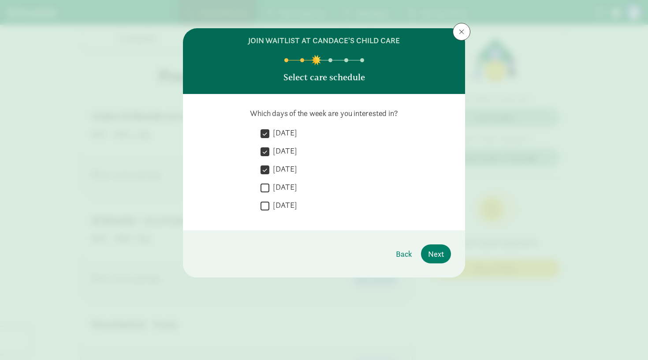
click at [269, 188] on input "Thursday" at bounding box center [265, 188] width 9 height 12
checkbox input "true"
click at [288, 206] on label "Friday" at bounding box center [283, 205] width 28 height 11
click at [269, 206] on input "Friday" at bounding box center [265, 206] width 9 height 12
checkbox input "true"
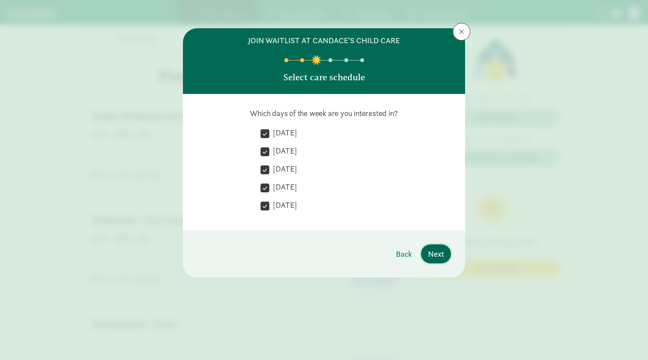
click at [435, 255] on span "Next" at bounding box center [436, 254] width 16 height 12
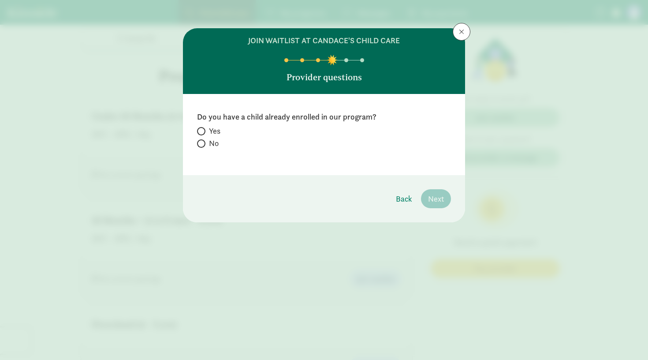
click at [211, 142] on span "No" at bounding box center [214, 143] width 10 height 11
click at [203, 142] on input "No" at bounding box center [200, 144] width 6 height 6
radio input "true"
click at [447, 200] on button "Next" at bounding box center [436, 198] width 30 height 19
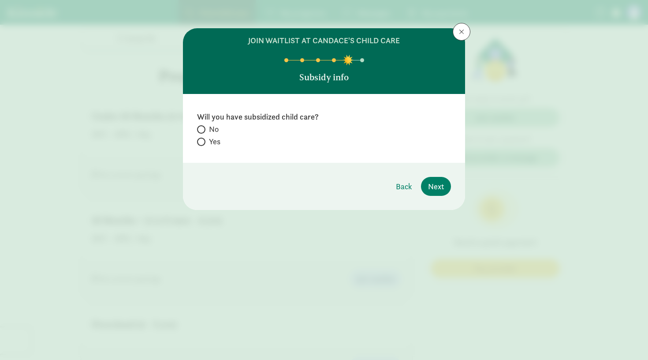
click at [216, 128] on span "No" at bounding box center [214, 129] width 10 height 11
click at [203, 128] on input "No" at bounding box center [200, 130] width 6 height 6
radio input "true"
click at [439, 182] on span "Next" at bounding box center [436, 186] width 16 height 12
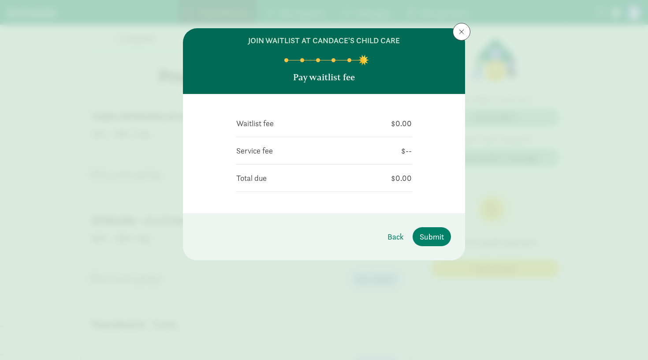
click at [436, 248] on footer "Back Submit" at bounding box center [324, 236] width 282 height 47
click at [429, 232] on span "Submit" at bounding box center [432, 237] width 24 height 12
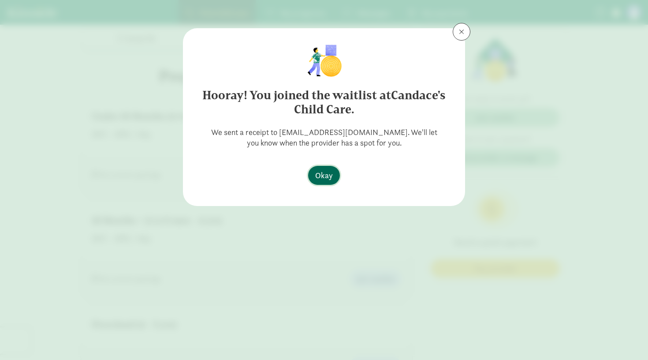
click at [336, 168] on button "Okay" at bounding box center [324, 175] width 32 height 19
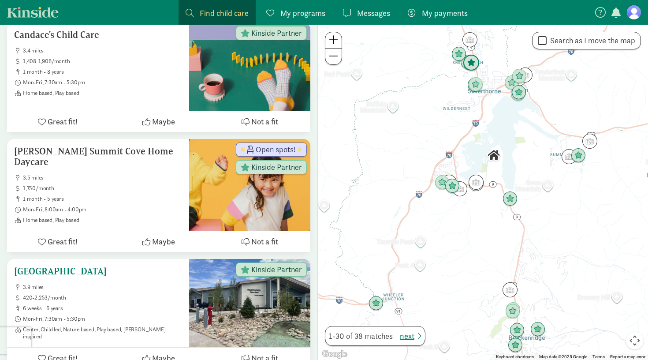
scroll to position [791, 0]
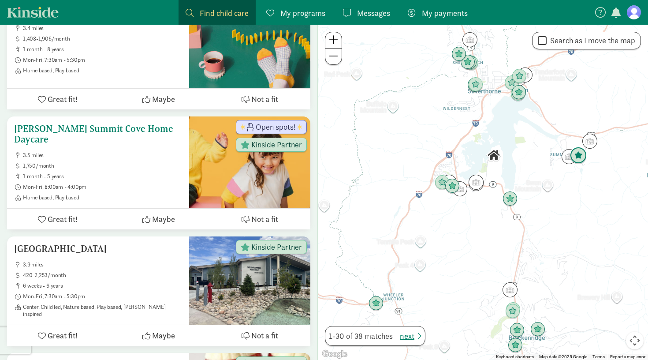
click at [148, 162] on span "1,750/month" at bounding box center [102, 165] width 159 height 7
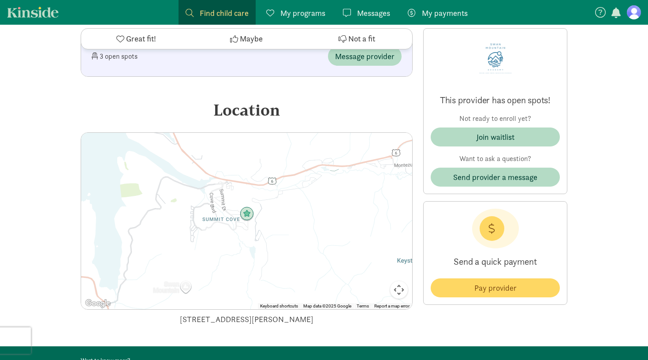
scroll to position [654, 0]
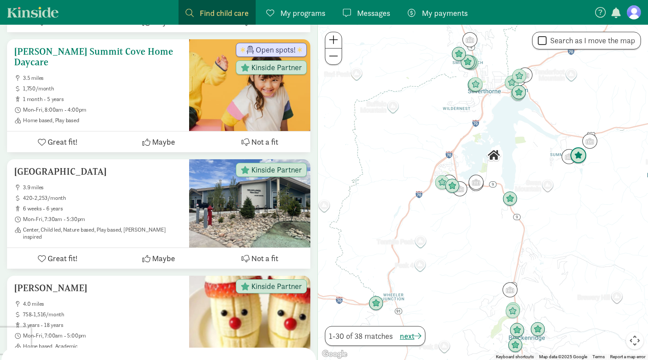
scroll to position [886, 0]
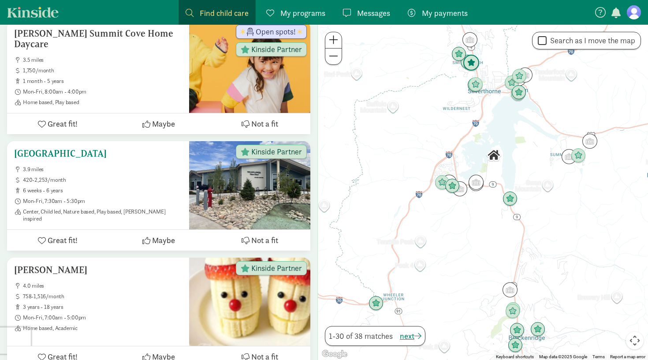
click at [132, 166] on span "3.9 miles" at bounding box center [102, 169] width 159 height 7
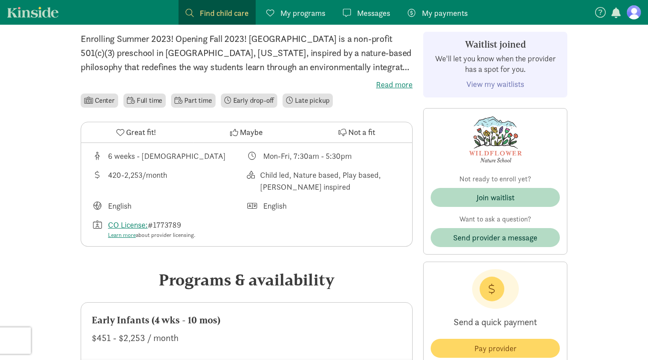
scroll to position [400, 0]
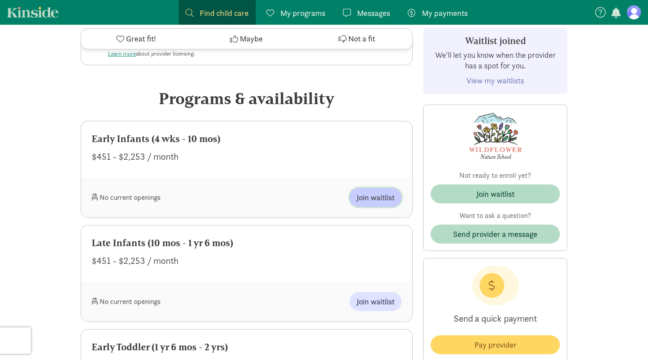
click at [370, 202] on button "Join waitlist" at bounding box center [376, 197] width 52 height 19
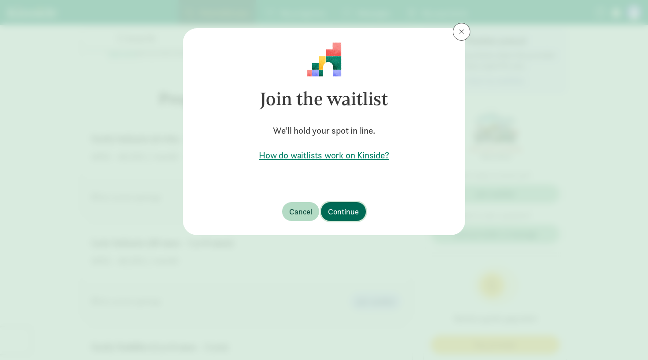
click at [338, 217] on span "Continue" at bounding box center [343, 212] width 31 height 12
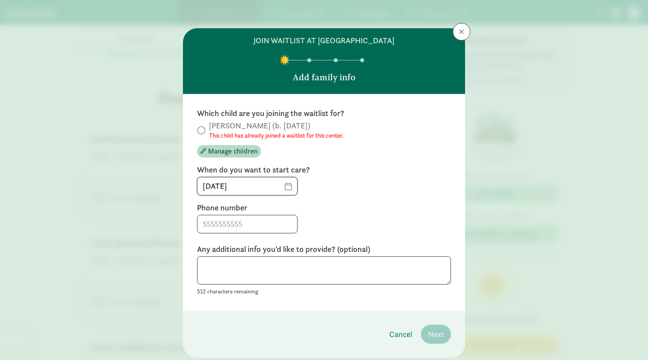
click at [285, 184] on input "[DATE]" at bounding box center [248, 186] width 100 height 18
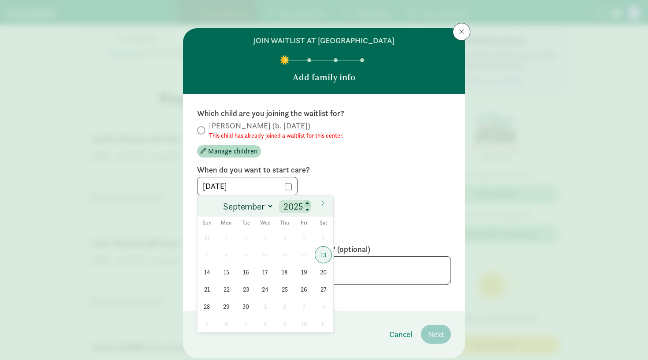
click at [308, 202] on span at bounding box center [308, 203] width 6 height 7
type input "2026"
select select "3"
click at [227, 256] on span "6" at bounding box center [226, 254] width 17 height 17
type input "[DATE]"
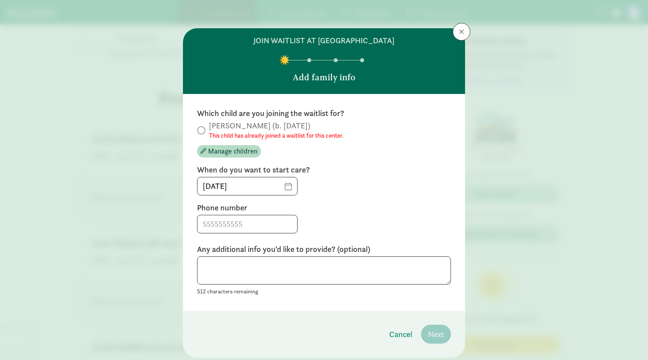
click at [203, 131] on span at bounding box center [201, 130] width 8 height 8
click at [221, 234] on div "Which child are you joining the waitlist for? [PERSON_NAME] (b. [DATE]) This ch…" at bounding box center [324, 202] width 254 height 188
click at [219, 225] on input at bounding box center [248, 224] width 100 height 18
type input "7146791965"
click at [401, 330] on span "Cancel" at bounding box center [400, 334] width 23 height 12
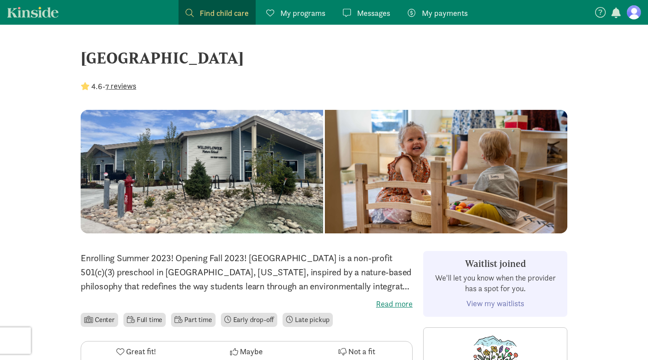
scroll to position [0, 0]
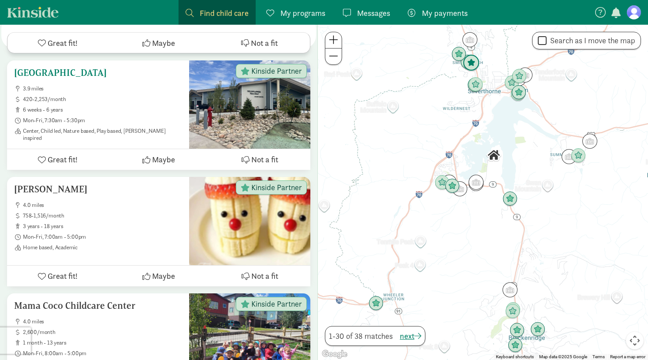
scroll to position [977, 0]
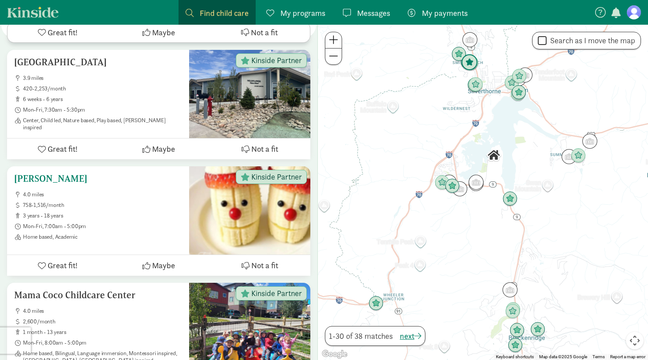
click at [131, 212] on span "3 years - 18 years" at bounding box center [102, 215] width 159 height 7
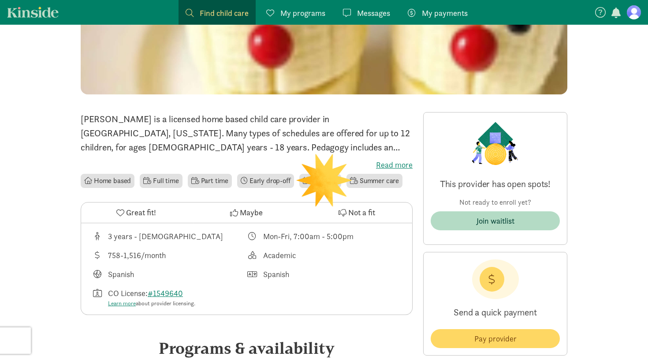
scroll to position [142, 0]
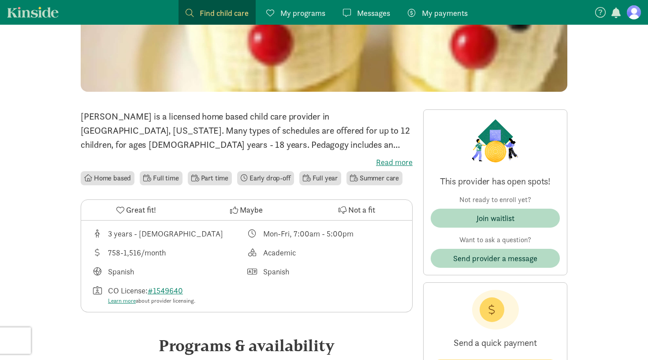
click at [401, 160] on label "Read more" at bounding box center [247, 162] width 332 height 11
click at [0, 0] on input "Read more" at bounding box center [0, 0] width 0 height 0
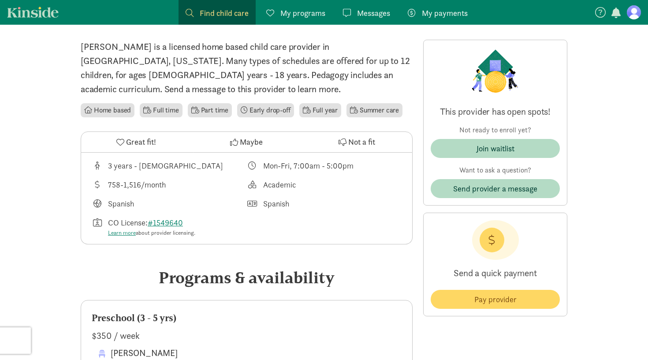
scroll to position [214, 0]
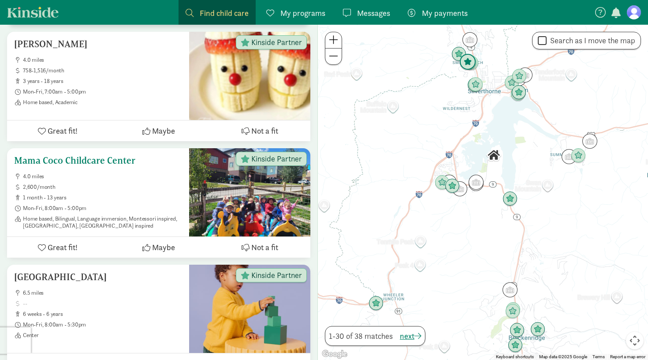
scroll to position [1127, 0]
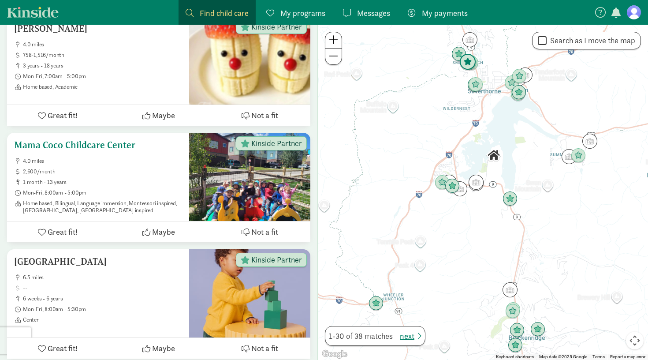
click at [97, 140] on h5 "Mama Coco Childcare Center" at bounding box center [98, 145] width 168 height 11
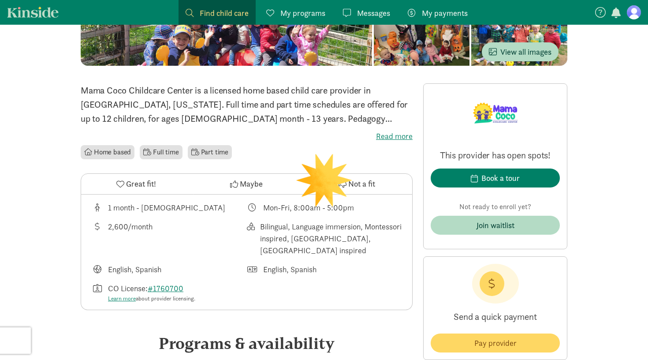
scroll to position [206, 0]
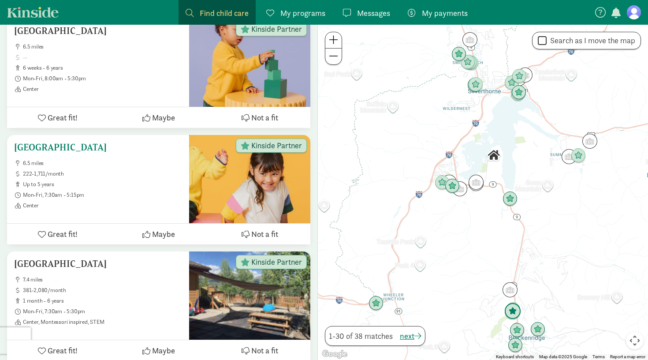
scroll to position [1364, 0]
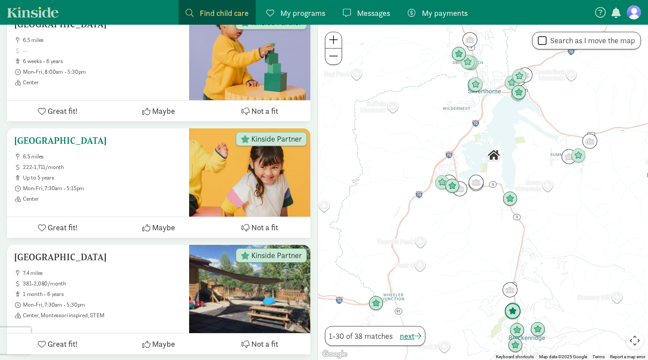
click at [64, 128] on div "[GEOGRAPHIC_DATA] 6.5 miles 222-1,711/month up to 5 years Mon-Fri, 7:30am - 5:1…" at bounding box center [98, 172] width 182 height 88
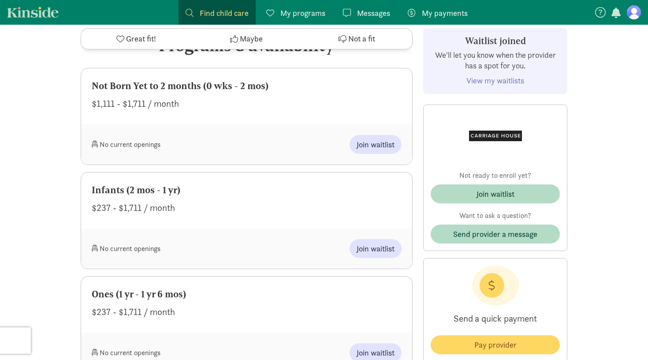
scroll to position [382, 0]
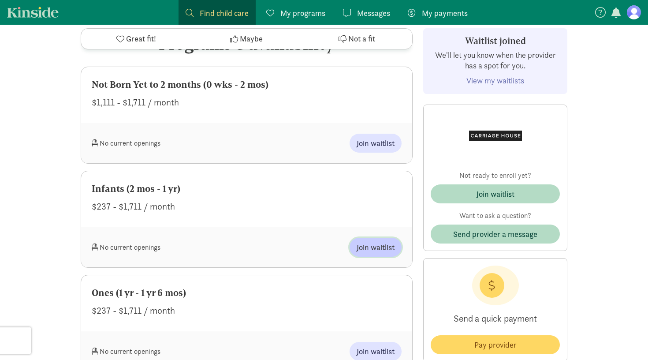
click at [375, 244] on span "Join waitlist" at bounding box center [376, 247] width 38 height 12
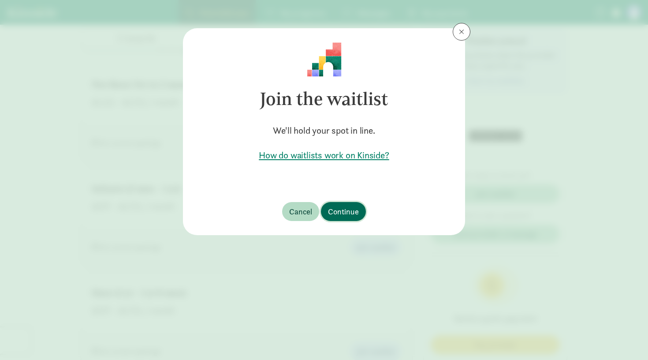
click at [339, 204] on button "Continue" at bounding box center [343, 211] width 45 height 19
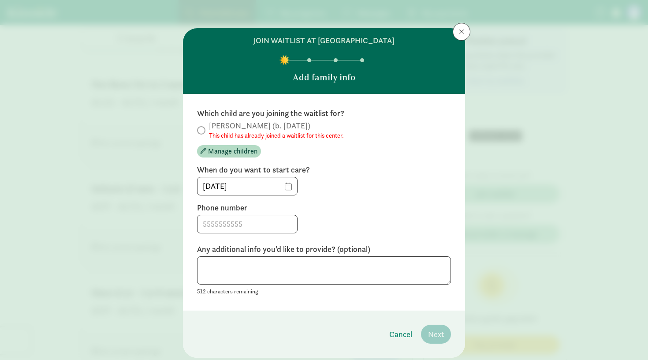
click at [462, 36] on button at bounding box center [462, 32] width 18 height 18
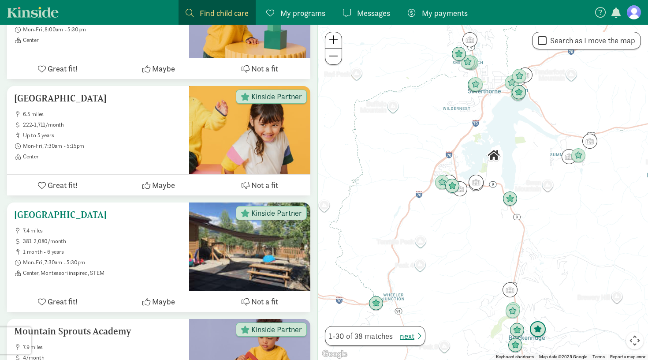
scroll to position [1416, 0]
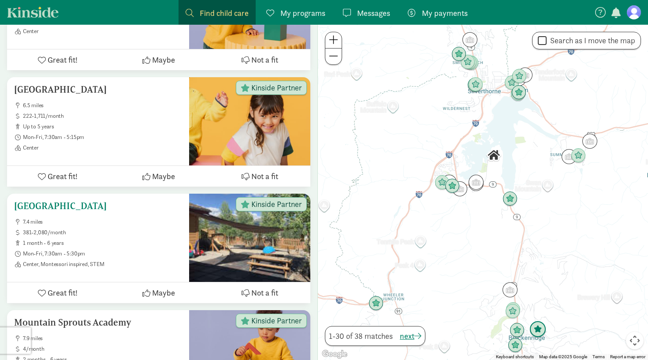
click at [62, 201] on h5 "[GEOGRAPHIC_DATA]" at bounding box center [98, 206] width 168 height 11
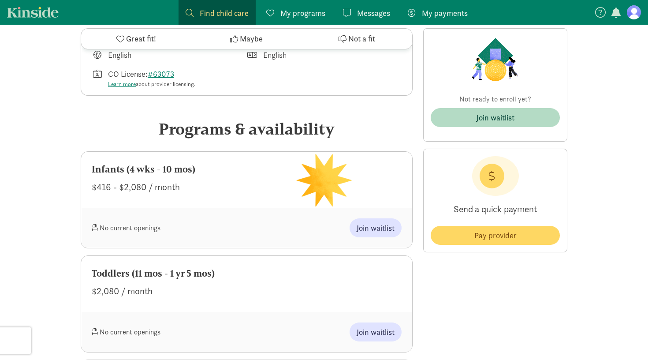
scroll to position [340, 0]
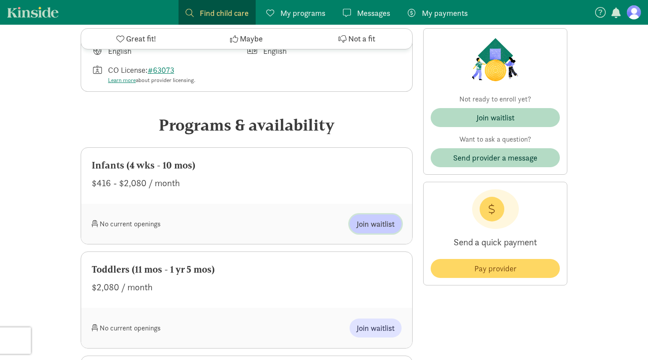
click at [376, 223] on span "Join waitlist" at bounding box center [376, 224] width 38 height 12
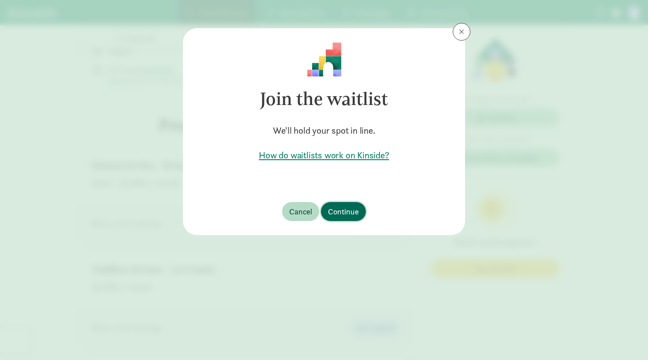
click at [349, 216] on span "Continue" at bounding box center [343, 212] width 31 height 12
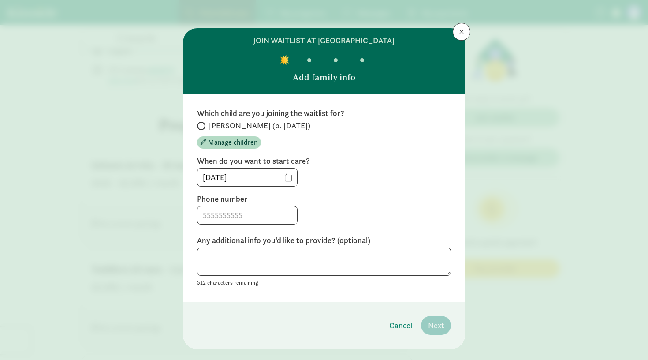
click at [203, 123] on span at bounding box center [201, 126] width 8 height 8
click at [203, 123] on input "[PERSON_NAME] (b. [DATE])" at bounding box center [200, 126] width 6 height 6
radio input "true"
click at [288, 179] on input "[DATE]" at bounding box center [248, 177] width 100 height 18
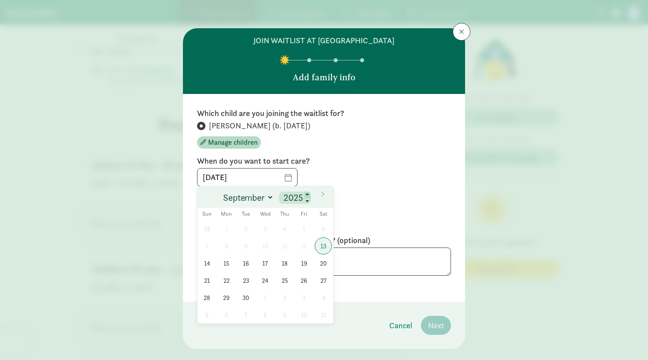
click at [308, 194] on span at bounding box center [308, 194] width 6 height 7
type input "2026"
select select "3"
click at [228, 245] on span "6" at bounding box center [226, 245] width 17 height 17
type input "[DATE]"
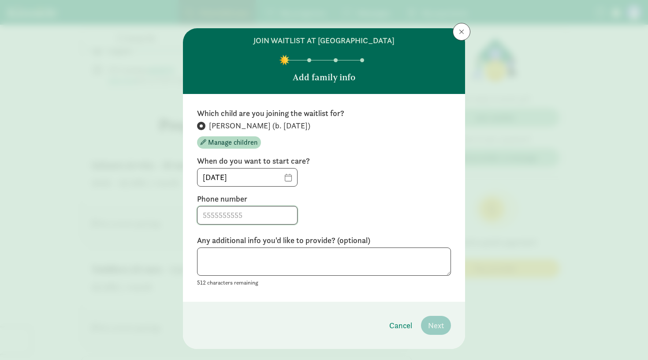
click at [255, 221] on input at bounding box center [248, 215] width 100 height 18
type input "7146791965"
type textarea "I am flexible with my start date"
click at [441, 325] on span "Next" at bounding box center [436, 325] width 16 height 12
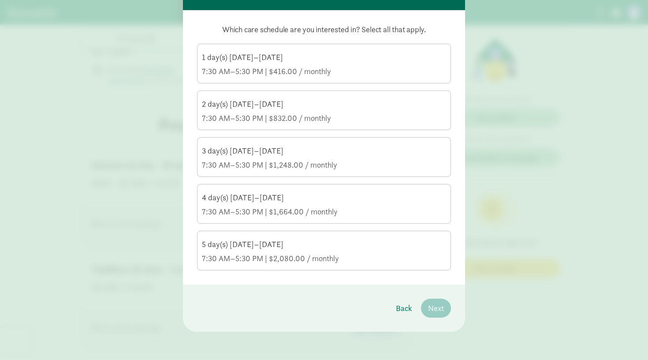
scroll to position [84, 0]
click at [343, 257] on div "7:30 AM–5:30 PM | $2,080.00 / monthly" at bounding box center [324, 258] width 244 height 11
click at [0, 0] on input "5 day(s) [DATE]–[DATE] 7:30 AM–5:30 PM | $2,080.00 / monthly" at bounding box center [0, 0] width 0 height 0
click at [441, 313] on span "Next" at bounding box center [436, 308] width 16 height 12
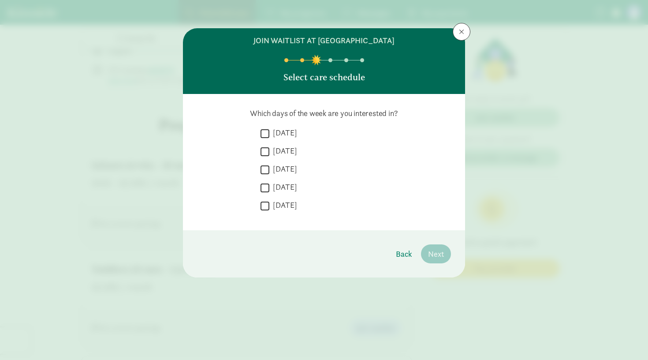
scroll to position [0, 0]
click at [276, 134] on label "[DATE]" at bounding box center [283, 132] width 28 height 11
click at [269, 134] on input "[DATE]" at bounding box center [265, 133] width 9 height 12
checkbox input "true"
click at [278, 151] on label "[DATE]" at bounding box center [283, 151] width 28 height 11
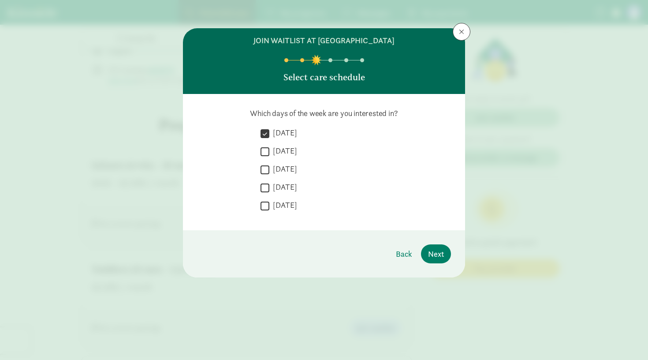
click at [269, 151] on input "[DATE]" at bounding box center [265, 152] width 9 height 12
checkbox input "true"
click at [283, 171] on label "[DATE]" at bounding box center [283, 169] width 28 height 11
click at [269, 171] on input "[DATE]" at bounding box center [265, 170] width 9 height 12
checkbox input "true"
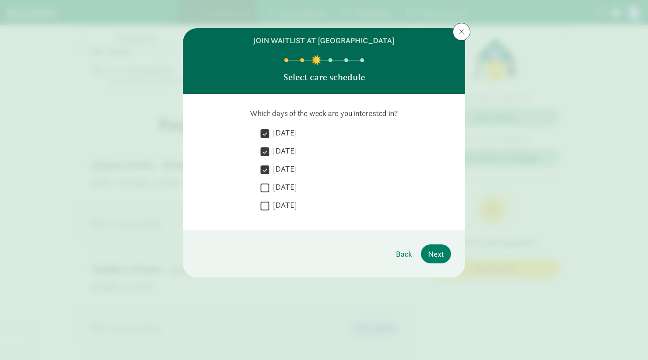
click at [286, 187] on label "[DATE]" at bounding box center [283, 187] width 28 height 11
click at [269, 187] on input "[DATE]" at bounding box center [265, 188] width 9 height 12
checkbox input "true"
click at [286, 205] on label "[DATE]" at bounding box center [283, 205] width 28 height 11
click at [269, 205] on input "[DATE]" at bounding box center [265, 206] width 9 height 12
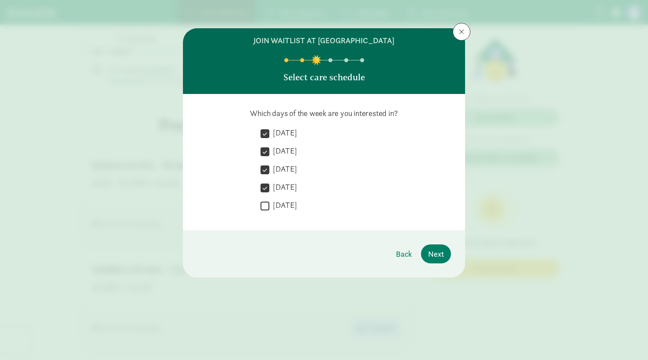
checkbox input "true"
click at [426, 255] on button "Next" at bounding box center [436, 253] width 30 height 19
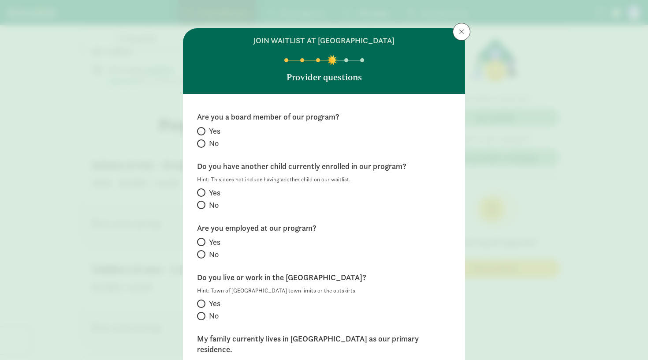
click at [207, 144] on label "No" at bounding box center [324, 143] width 254 height 11
click at [203, 144] on input "No" at bounding box center [200, 144] width 6 height 6
radio input "true"
click at [204, 208] on span at bounding box center [201, 205] width 8 height 8
click at [203, 208] on input "No" at bounding box center [200, 205] width 6 height 6
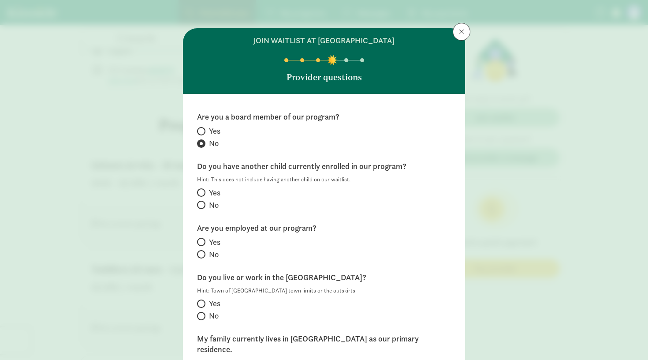
radio input "true"
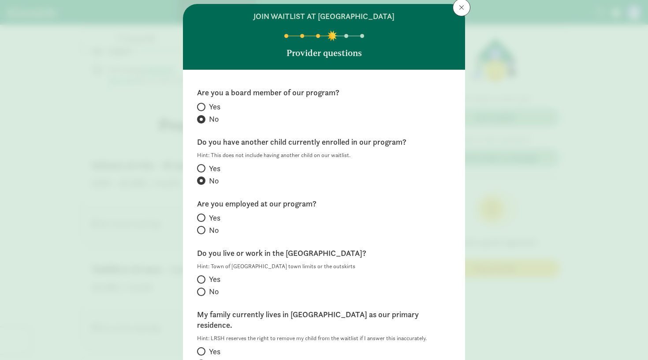
scroll to position [37, 0]
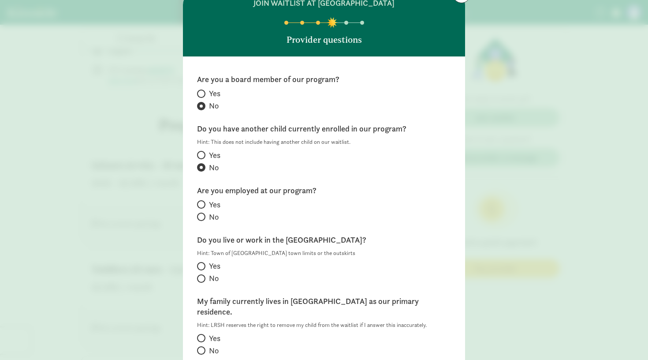
click at [201, 218] on input "No" at bounding box center [200, 217] width 6 height 6
radio input "true"
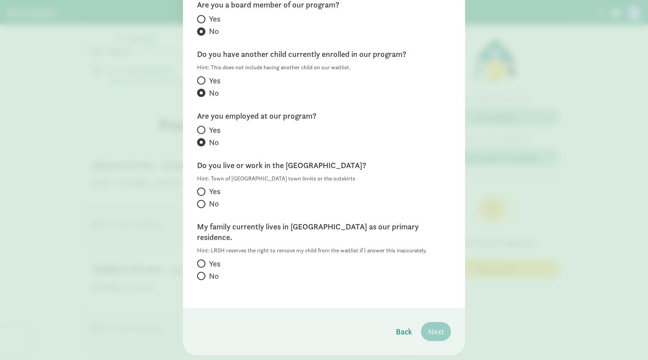
scroll to position [116, 0]
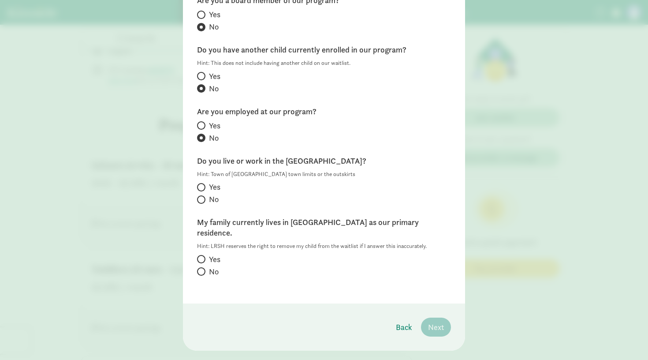
click at [202, 198] on input "No" at bounding box center [200, 200] width 6 height 6
radio input "true"
click at [197, 254] on div "Are you a board member of our program? Yes No Do you have another child current…" at bounding box center [324, 141] width 282 height 326
click at [205, 255] on span at bounding box center [201, 259] width 8 height 8
click at [203, 256] on input "Yes" at bounding box center [200, 259] width 6 height 6
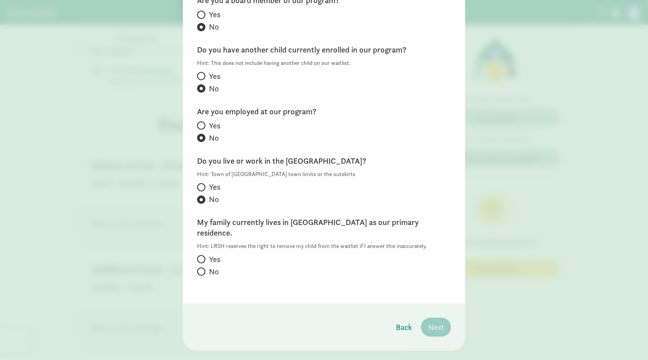
radio input "true"
click at [437, 321] on span "Next" at bounding box center [436, 327] width 16 height 12
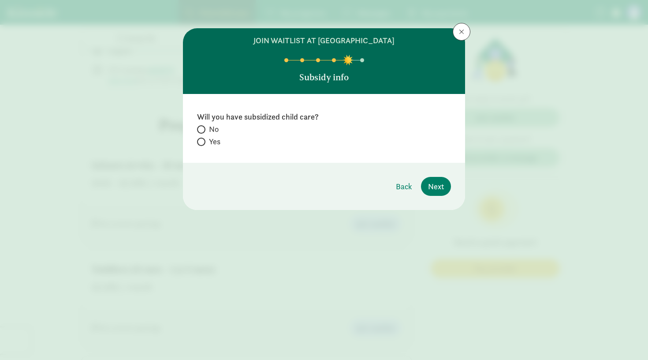
click at [200, 138] on span at bounding box center [201, 142] width 8 height 8
click at [200, 139] on input "Yes" at bounding box center [200, 142] width 6 height 6
radio input "true"
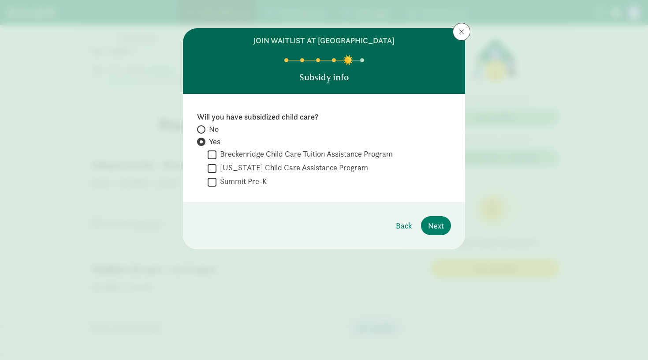
click at [200, 125] on span at bounding box center [201, 129] width 8 height 8
click at [200, 127] on input "No" at bounding box center [200, 130] width 6 height 6
radio input "true"
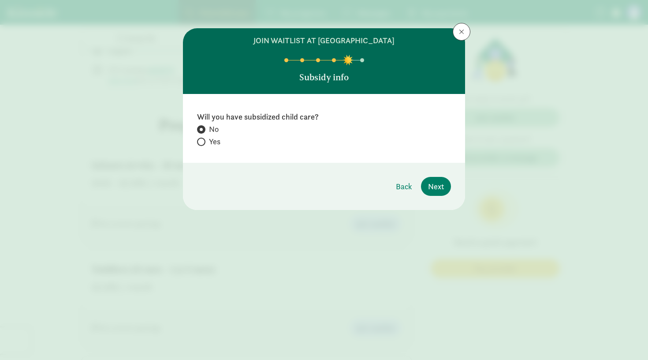
click at [201, 139] on input "Yes" at bounding box center [200, 142] width 6 height 6
radio input "true"
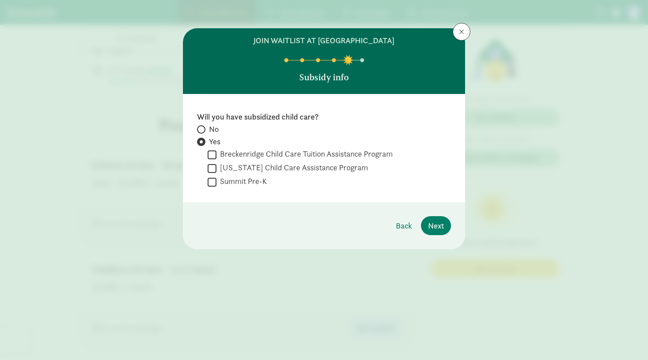
click at [201, 131] on input "No" at bounding box center [200, 130] width 6 height 6
radio input "true"
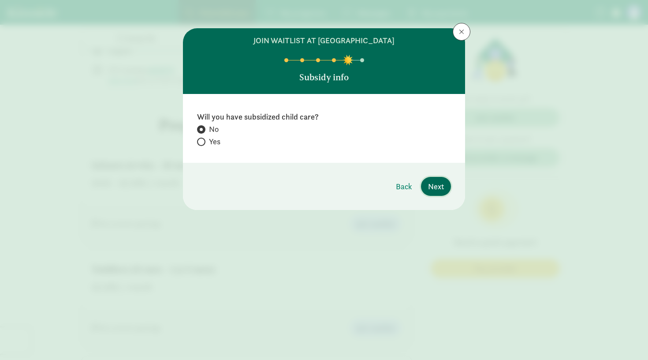
click at [436, 181] on span "Next" at bounding box center [436, 186] width 16 height 12
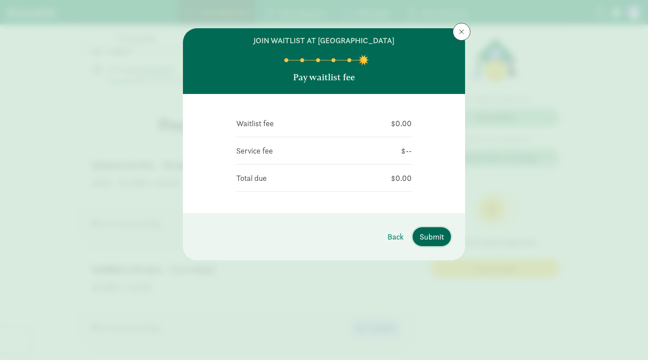
click at [428, 233] on span "Submit" at bounding box center [432, 237] width 24 height 12
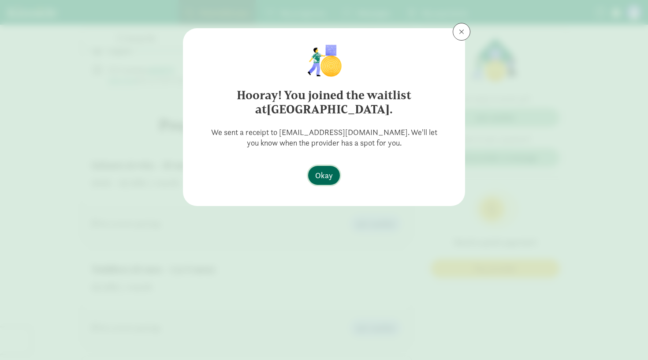
click at [327, 175] on span "Okay" at bounding box center [324, 175] width 18 height 12
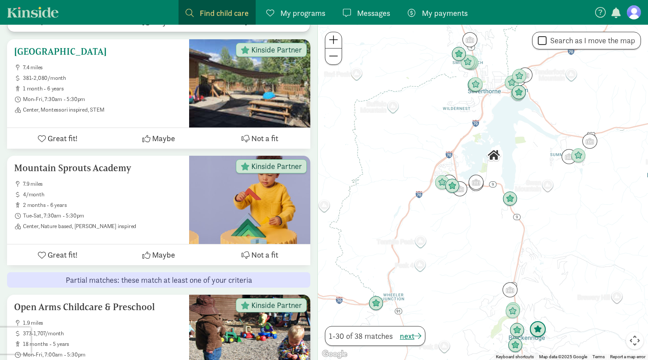
scroll to position [1598, 0]
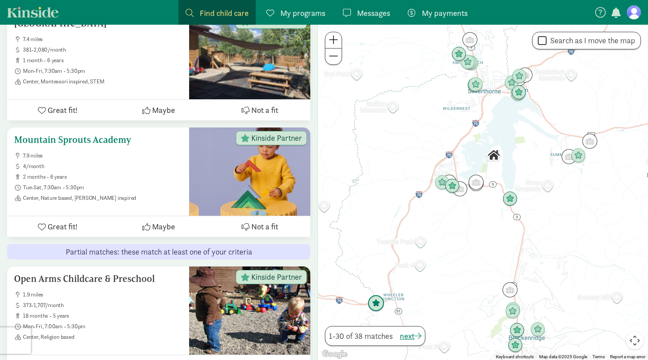
click at [106, 135] on h5 "Mountain Sprouts Academy" at bounding box center [98, 140] width 168 height 11
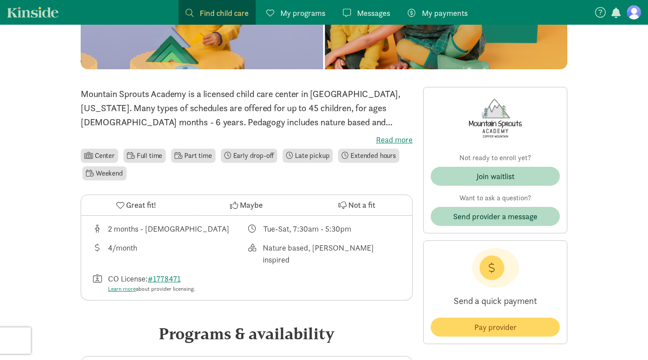
scroll to position [113, 0]
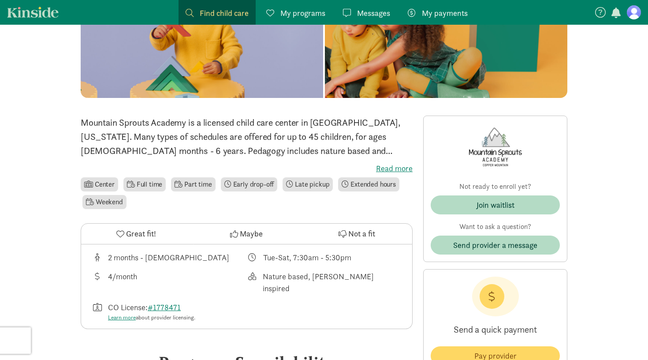
click at [396, 167] on label "Read more" at bounding box center [247, 168] width 332 height 11
click at [0, 0] on input "Read more" at bounding box center [0, 0] width 0 height 0
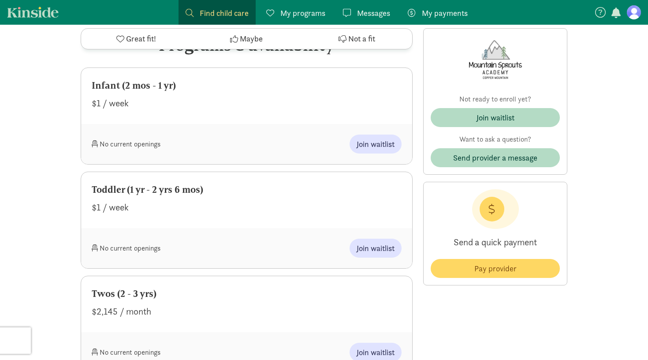
scroll to position [396, 0]
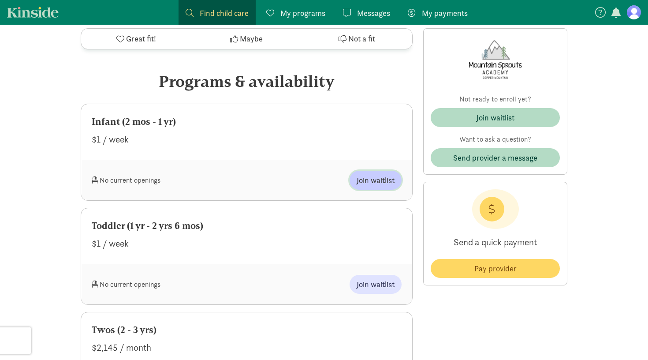
click at [389, 174] on span "Join waitlist" at bounding box center [376, 180] width 38 height 12
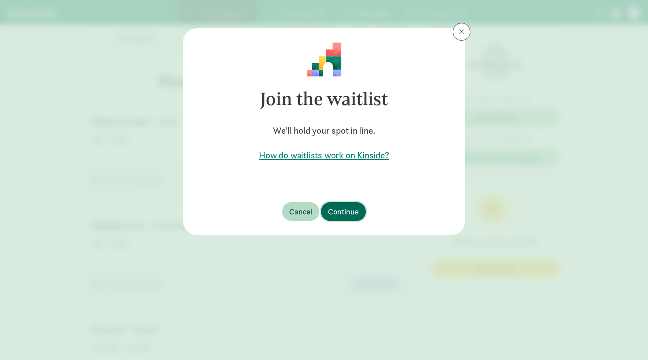
click at [339, 209] on span "Continue" at bounding box center [343, 212] width 31 height 12
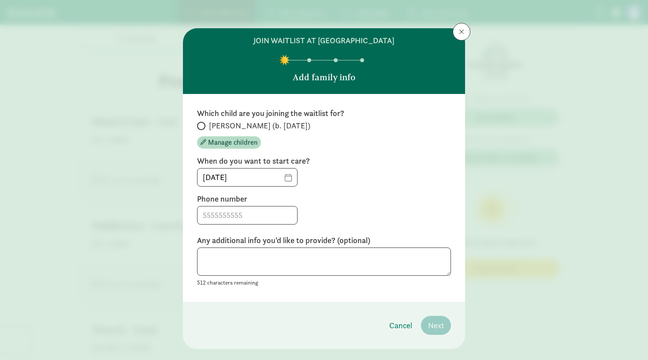
click at [203, 127] on span at bounding box center [201, 126] width 8 height 8
click at [203, 127] on input "[PERSON_NAME] (b. [DATE])" at bounding box center [200, 126] width 6 height 6
radio input "true"
click at [294, 183] on span "[DATE]" at bounding box center [247, 177] width 101 height 19
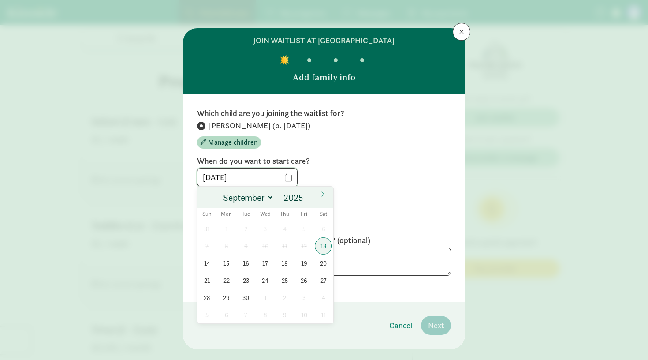
click at [284, 178] on input "[DATE]" at bounding box center [248, 177] width 100 height 18
click at [306, 195] on span at bounding box center [308, 194] width 6 height 7
type input "2026"
select select "3"
click at [227, 248] on span "6" at bounding box center [226, 245] width 17 height 17
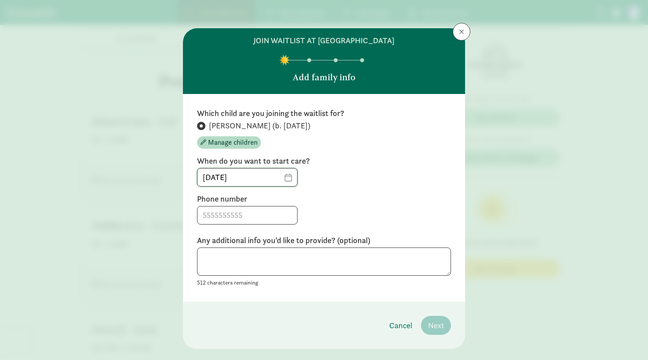
type input "04/06/2026"
click at [272, 217] on input at bounding box center [248, 215] width 100 height 18
type input "7146791965"
type textarea "I am flexible with my start date"
click at [443, 325] on span "Next" at bounding box center [436, 325] width 16 height 12
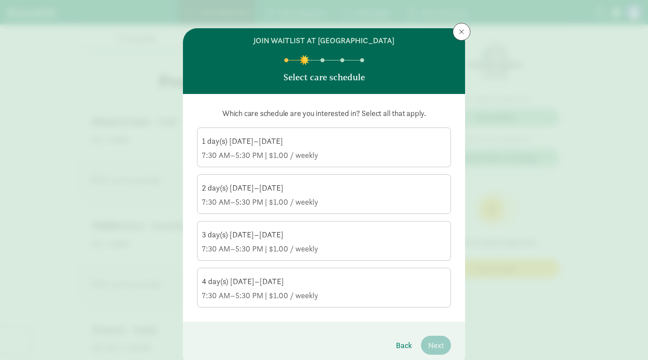
click at [357, 292] on div "7:30 AM–5:30 PM | $1.00 / weekly" at bounding box center [324, 295] width 244 height 11
click at [0, 0] on input "4 day(s) Tuesday–Saturday 7:30 AM–5:30 PM | $1.00 / weekly" at bounding box center [0, 0] width 0 height 0
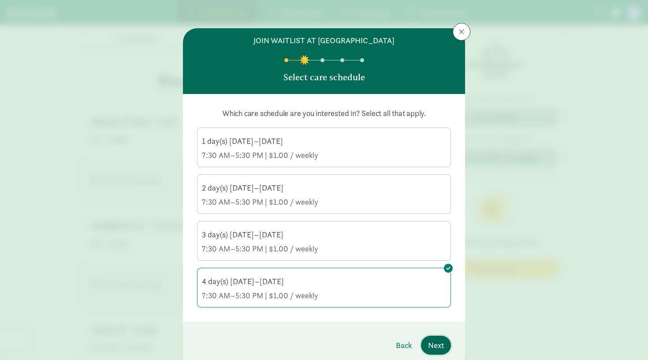
click at [441, 347] on span "Next" at bounding box center [436, 345] width 16 height 12
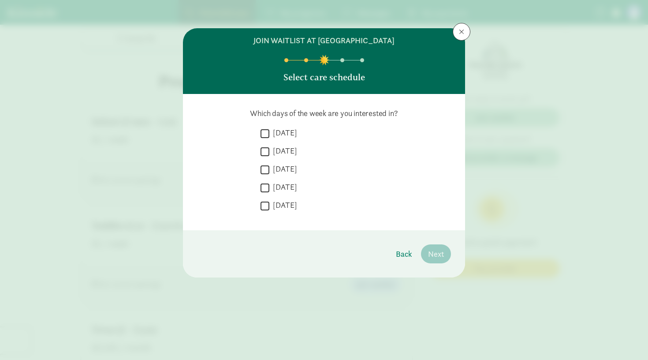
click at [268, 135] on input "Monday" at bounding box center [265, 133] width 9 height 12
checkbox input "true"
click at [269, 150] on input "Tuesday" at bounding box center [265, 152] width 9 height 12
checkbox input "true"
click at [268, 165] on input "Wednesday" at bounding box center [265, 170] width 9 height 12
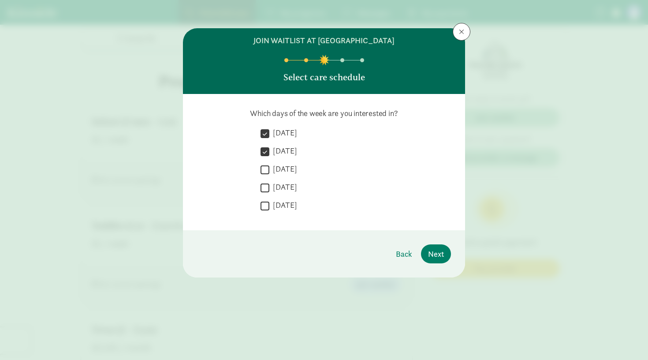
checkbox input "true"
click at [268, 182] on input "Thursday" at bounding box center [265, 188] width 9 height 12
checkbox input "true"
click at [269, 210] on input "Friday" at bounding box center [265, 206] width 9 height 12
checkbox input "true"
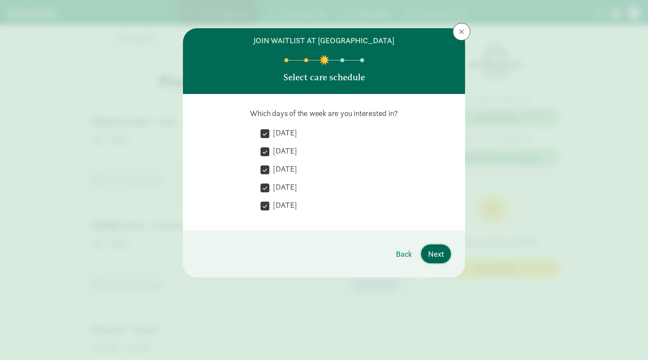
click at [442, 257] on span "Next" at bounding box center [436, 254] width 16 height 12
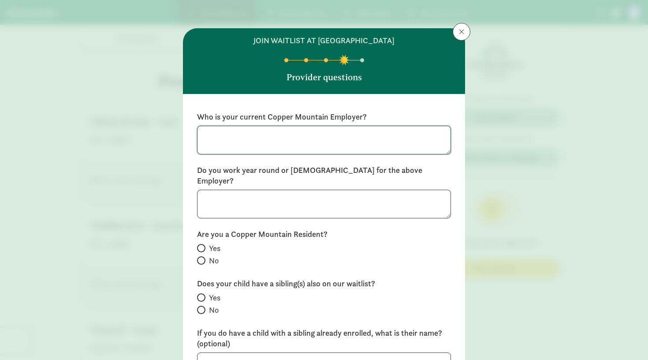
click at [329, 144] on textarea at bounding box center [324, 140] width 254 height 29
type textarea "N/A"
type textarea "Year round"
drag, startPoint x: 270, startPoint y: 140, endPoint x: 192, endPoint y: 136, distance: 78.6
click at [192, 136] on div "Who is your current Copper Mountain Employer? N/A Do you work year round or sea…" at bounding box center [324, 249] width 282 height 311
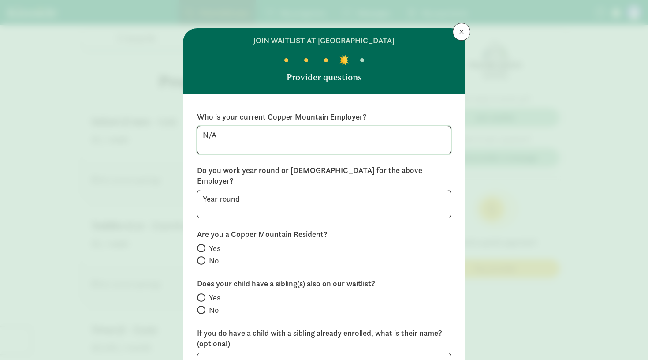
type textarea "E"
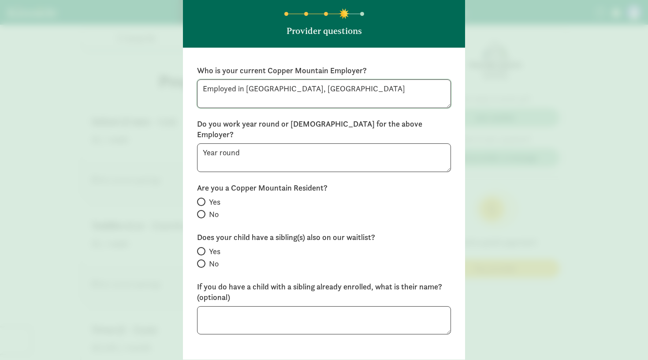
scroll to position [52, 0]
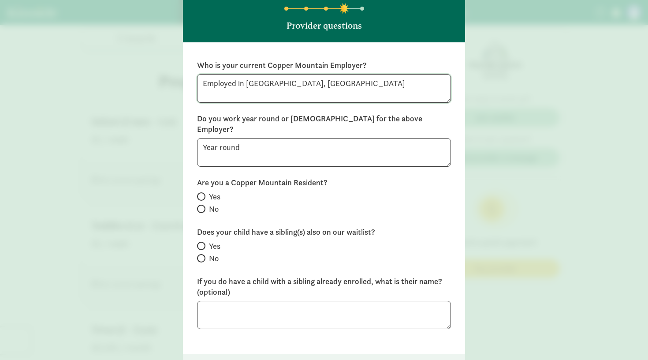
type textarea "Employed in Silverthorne, CO"
click at [206, 204] on label "No" at bounding box center [324, 209] width 254 height 11
click at [203, 206] on input "No" at bounding box center [200, 209] width 6 height 6
radio input "true"
click at [203, 254] on span at bounding box center [201, 258] width 8 height 8
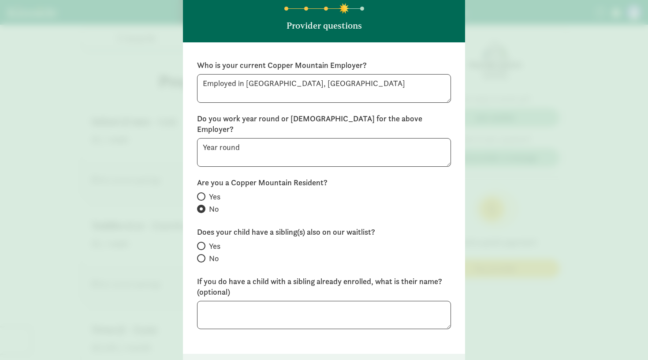
click at [203, 255] on input "No" at bounding box center [200, 258] width 6 height 6
radio input "true"
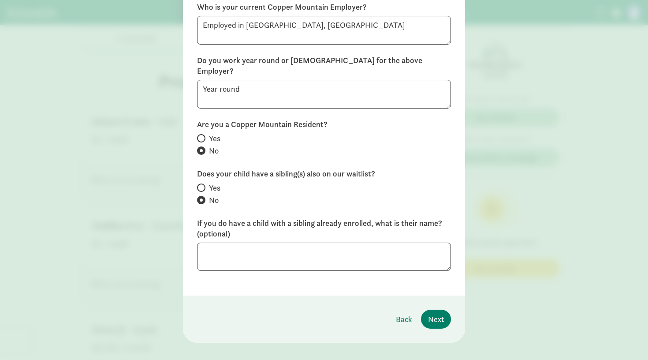
scroll to position [109, 0]
click at [435, 314] on span "Next" at bounding box center [436, 320] width 16 height 12
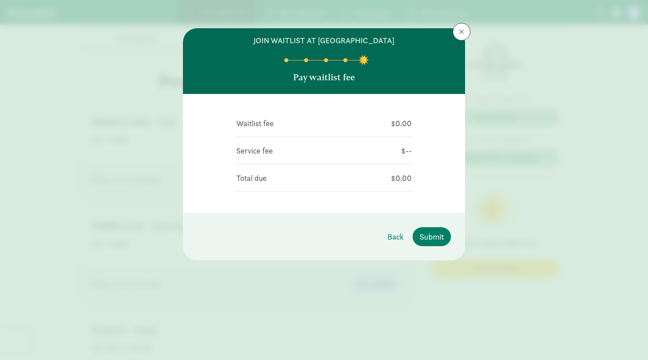
scroll to position [0, 0]
click at [434, 235] on span "Submit" at bounding box center [432, 237] width 24 height 12
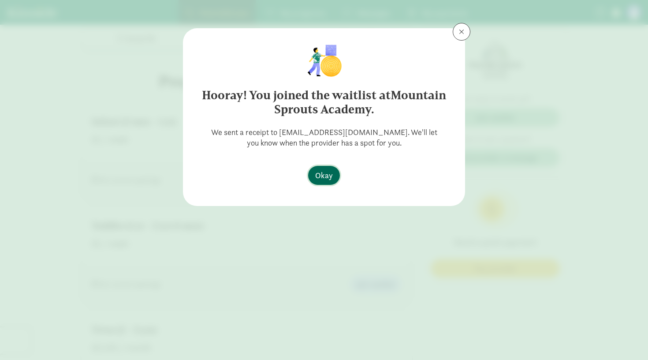
click at [311, 178] on button "Okay" at bounding box center [324, 175] width 32 height 19
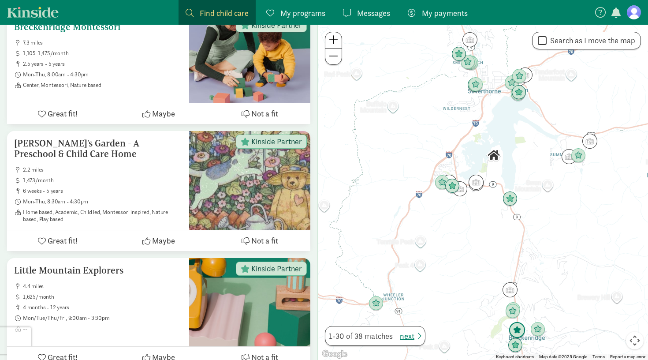
scroll to position [2086, 0]
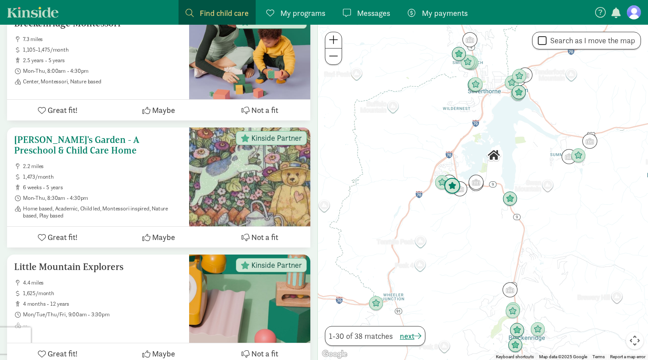
click at [125, 135] on h5 "[PERSON_NAME]'s Garden - A Preschool & Child Care Home" at bounding box center [98, 145] width 168 height 21
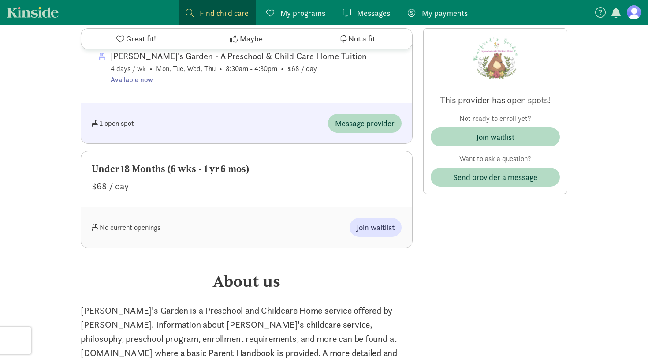
scroll to position [710, 0]
click at [379, 224] on span "Join waitlist" at bounding box center [376, 227] width 38 height 12
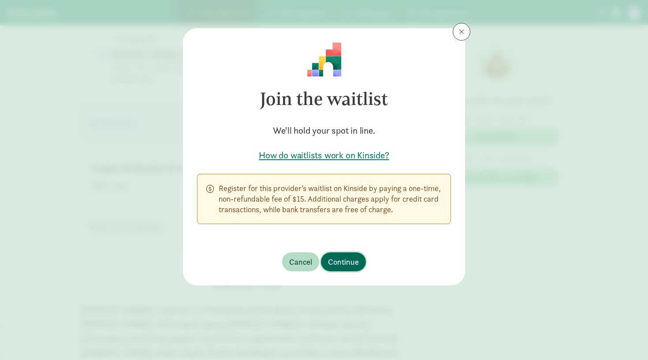
click at [351, 265] on span "Continue" at bounding box center [343, 262] width 31 height 12
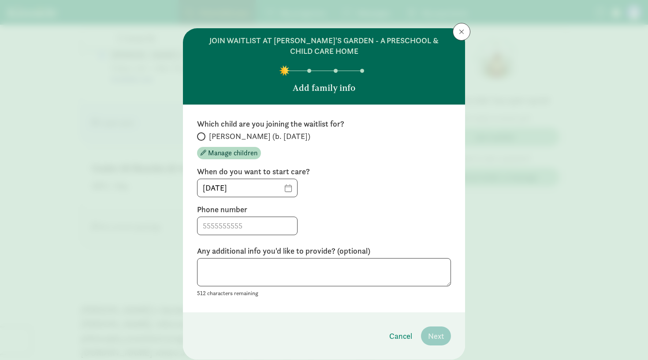
click at [202, 135] on span at bounding box center [201, 136] width 8 height 8
click at [202, 135] on input "[PERSON_NAME] (b. [DATE])" at bounding box center [200, 137] width 6 height 6
radio input "true"
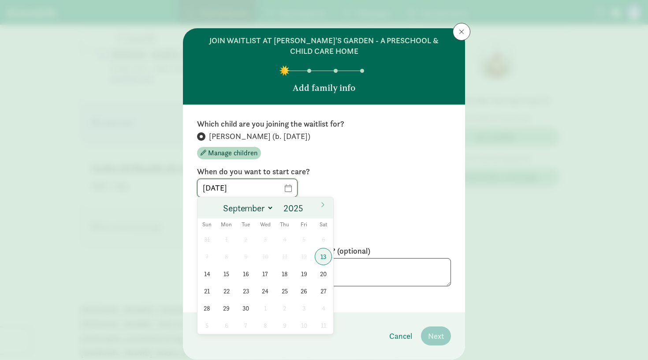
click at [290, 189] on input "[DATE]" at bounding box center [248, 188] width 100 height 18
click at [307, 206] on span at bounding box center [308, 205] width 6 height 7
type input "2026"
select select "3"
click at [220, 256] on span "6" at bounding box center [226, 256] width 17 height 17
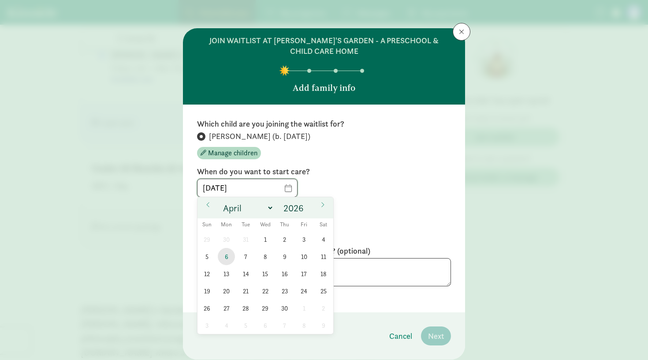
type input "[DATE]"
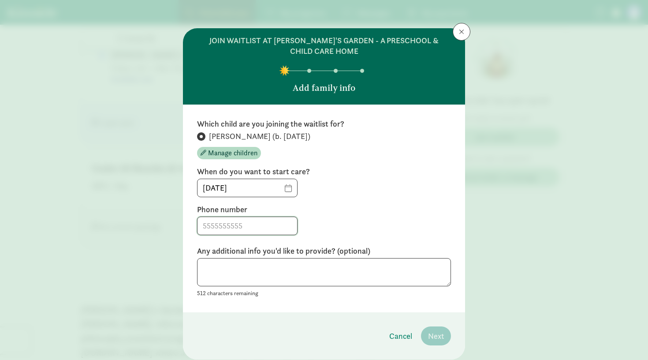
click at [232, 226] on input at bounding box center [248, 226] width 100 height 18
type input "7146791965"
type textarea "I am flexible with my start date"
click at [439, 340] on span "Next" at bounding box center [436, 336] width 16 height 12
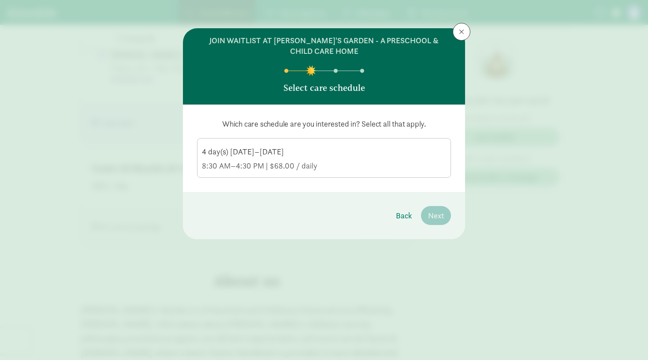
click at [402, 160] on div "4 day(s) [DATE]–[DATE] 8:30 AM–4:30 PM | $68.00 / daily" at bounding box center [324, 158] width 244 height 25
click at [0, 0] on input "4 day(s) [DATE]–[DATE] 8:30 AM–4:30 PM | $68.00 / daily" at bounding box center [0, 0] width 0 height 0
click at [439, 216] on span "Next" at bounding box center [436, 215] width 16 height 12
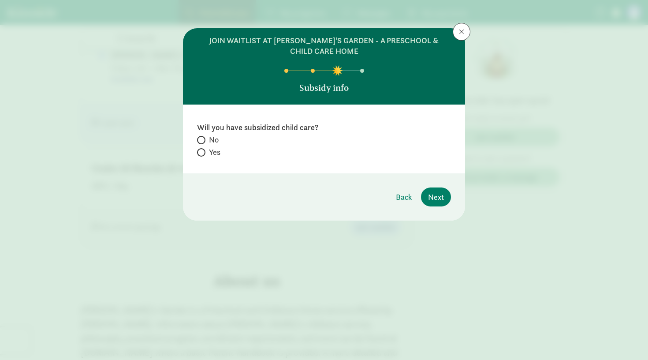
click at [213, 141] on span "No" at bounding box center [214, 140] width 10 height 11
click at [203, 141] on input "No" at bounding box center [200, 140] width 6 height 6
radio input "true"
click at [430, 187] on footer "Back Next" at bounding box center [324, 196] width 282 height 47
click at [432, 197] on span "Next" at bounding box center [436, 197] width 16 height 12
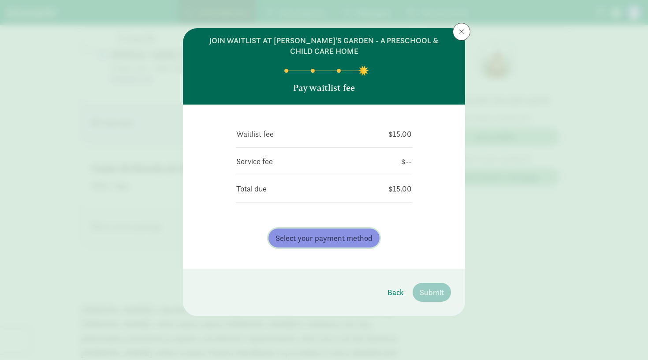
click at [350, 235] on span "Select your payment method" at bounding box center [324, 238] width 97 height 12
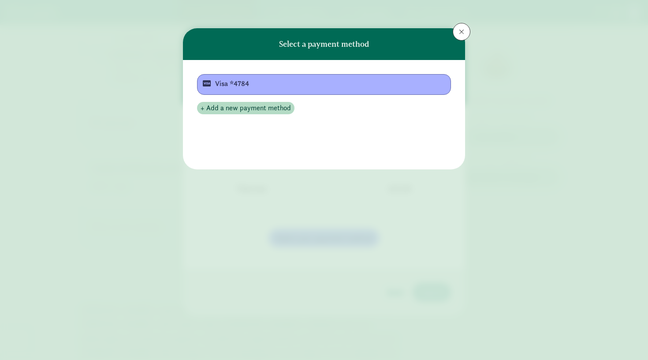
click at [269, 84] on div "Visa *4784" at bounding box center [323, 83] width 216 height 11
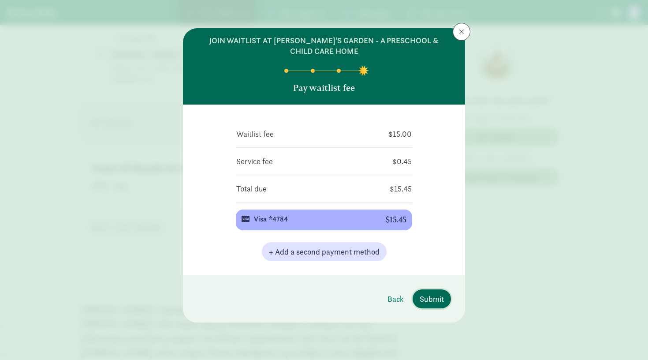
click at [441, 302] on span "Submit" at bounding box center [432, 299] width 24 height 12
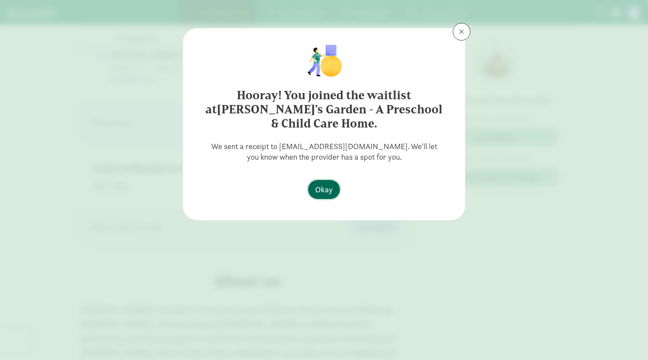
click at [330, 183] on span "Okay" at bounding box center [324, 189] width 18 height 12
click at [323, 183] on span "Okay" at bounding box center [324, 189] width 18 height 12
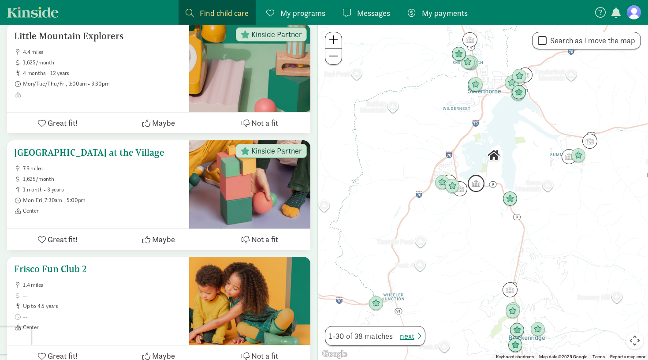
scroll to position [2315, 0]
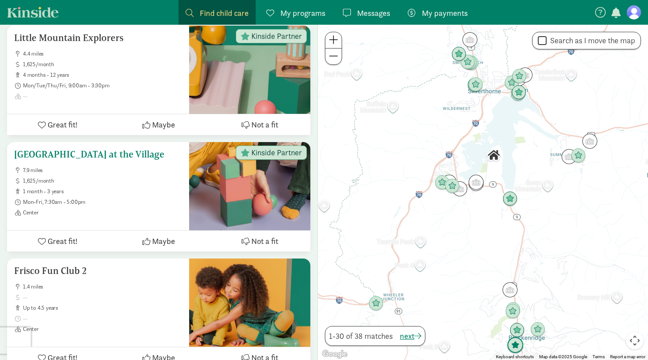
click at [118, 149] on h5 "[GEOGRAPHIC_DATA] at the Village" at bounding box center [98, 154] width 168 height 11
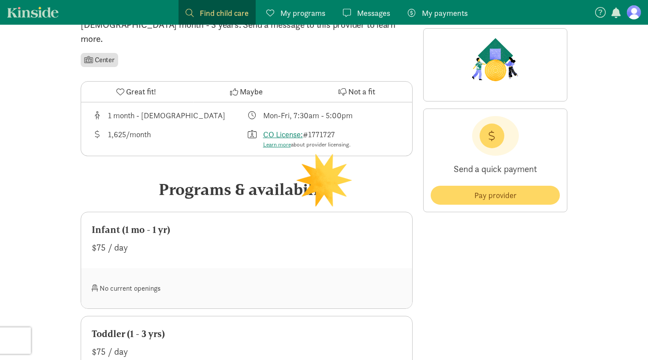
scroll to position [243, 0]
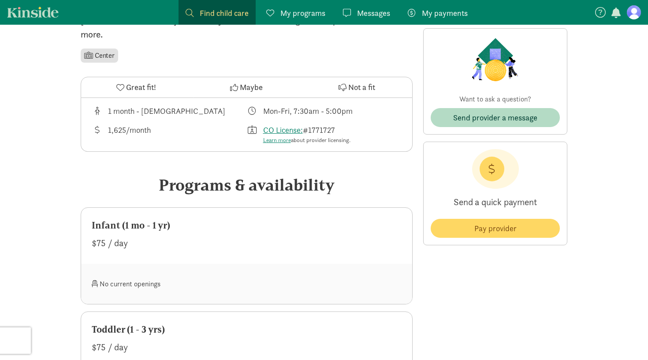
click at [322, 236] on div "$75 / day" at bounding box center [247, 243] width 310 height 14
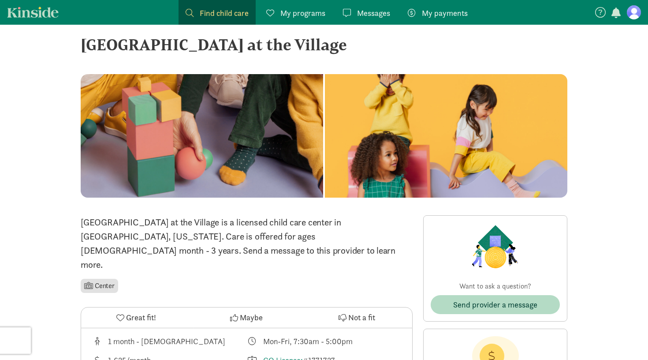
scroll to position [10, 0]
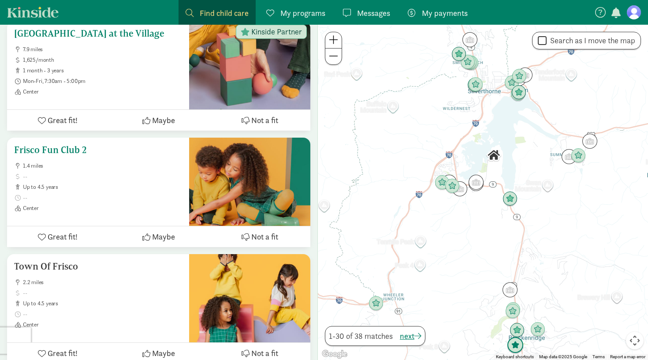
scroll to position [2439, 0]
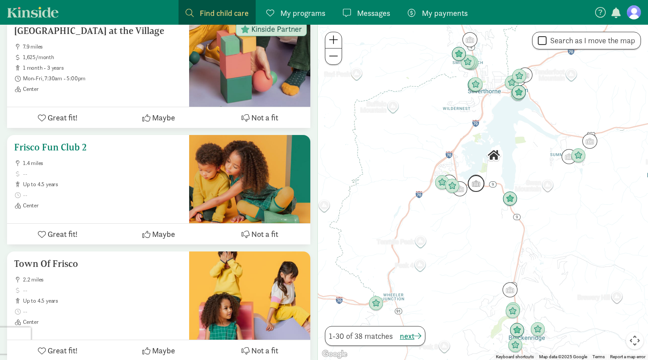
click at [142, 160] on span "1.4 miles" at bounding box center [102, 163] width 159 height 7
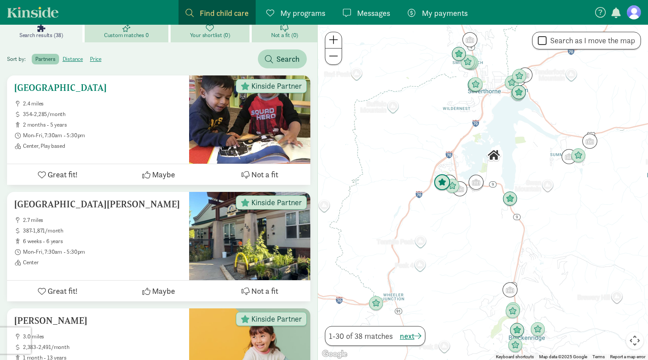
scroll to position [149, 0]
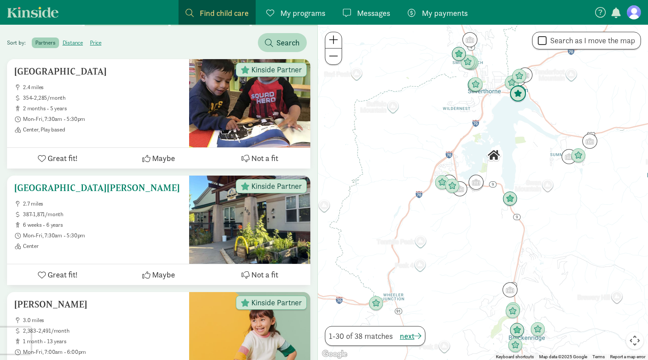
click at [138, 232] on span "Mon-Fri, 7:30am - 5:30pm" at bounding box center [102, 235] width 159 height 7
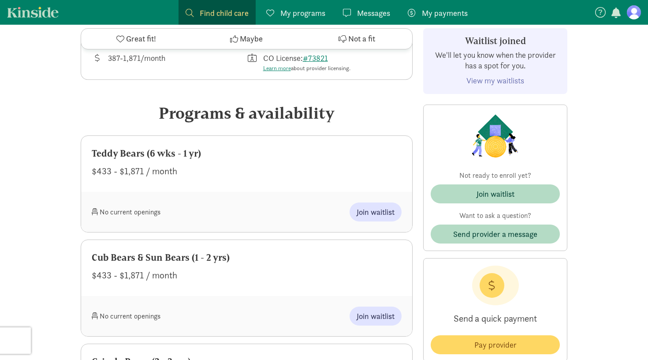
scroll to position [312, 0]
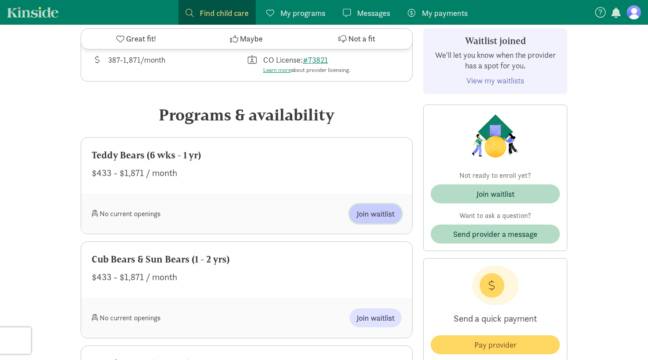
click at [358, 213] on span "Join waitlist" at bounding box center [376, 214] width 38 height 12
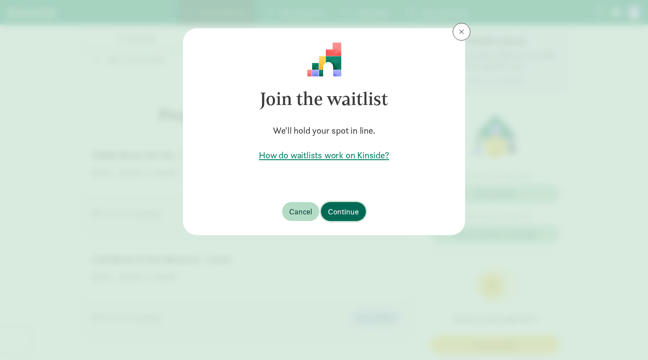
click at [344, 212] on span "Continue" at bounding box center [343, 212] width 31 height 12
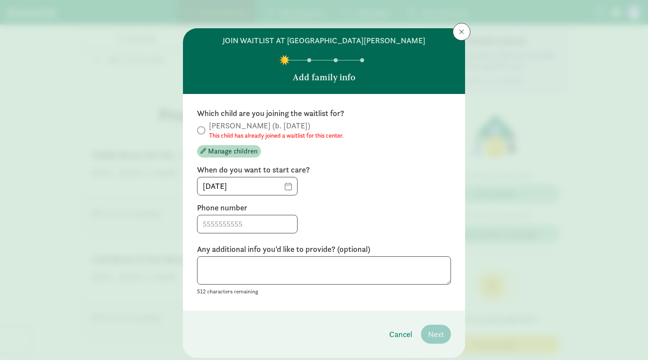
click at [461, 38] on button at bounding box center [462, 32] width 18 height 18
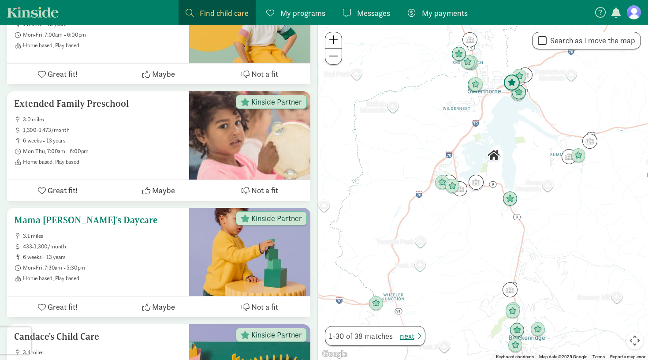
scroll to position [466, 0]
